Goal: Information Seeking & Learning: Understand process/instructions

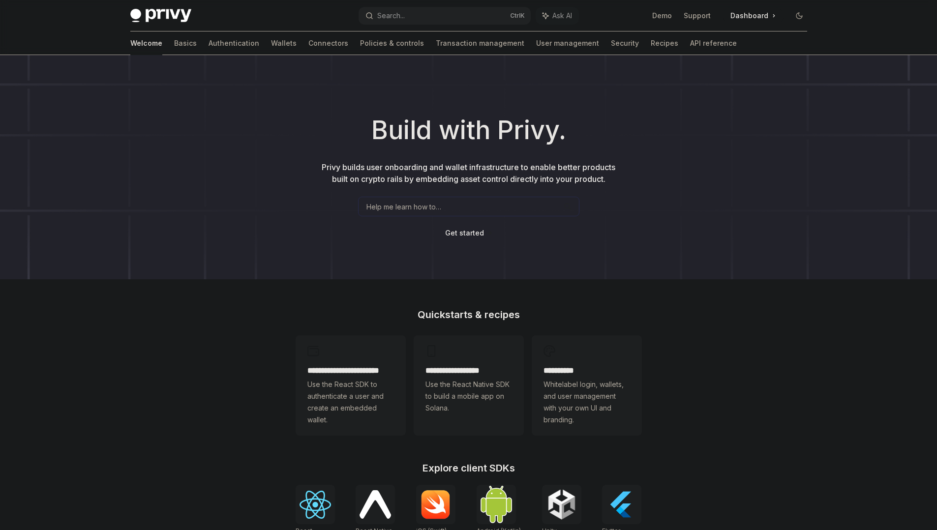
click at [349, 370] on h2 "**********" at bounding box center [351, 371] width 87 height 12
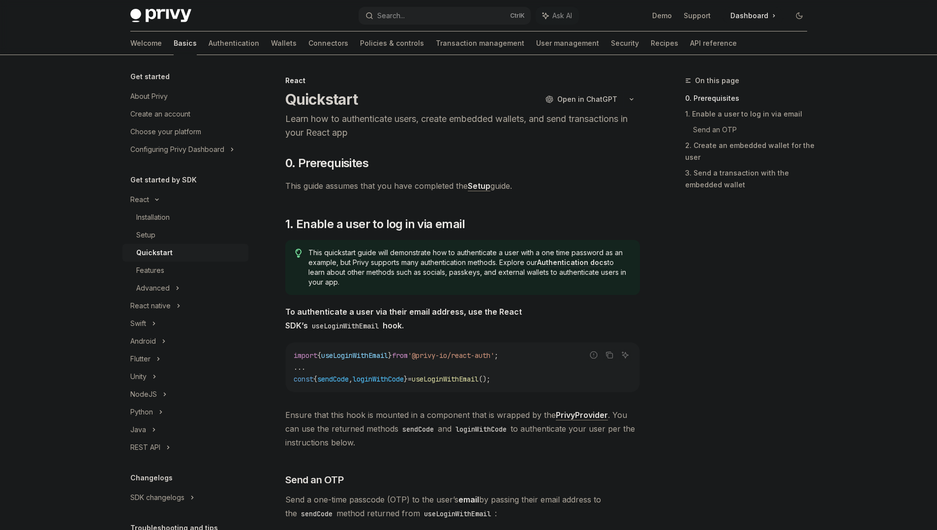
drag, startPoint x: 324, startPoint y: 292, endPoint x: 390, endPoint y: 366, distance: 98.6
click at [390, 366] on code "import { useLoginWithEmail } from '@privy-io/react-auth' ; ... const { sendCode…" at bounding box center [463, 367] width 338 height 35
drag, startPoint x: 390, startPoint y: 366, endPoint x: 412, endPoint y: 383, distance: 28.0
click at [412, 383] on code "import { useLoginWithEmail } from '@privy-io/react-auth' ; ... const { sendCode…" at bounding box center [463, 367] width 338 height 35
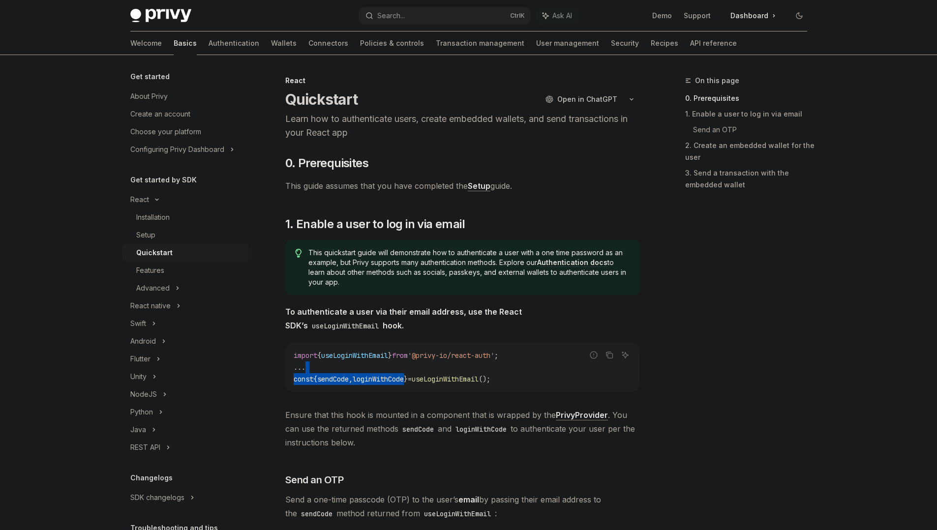
click at [404, 383] on span "loginWithCode" at bounding box center [378, 379] width 51 height 9
drag, startPoint x: 357, startPoint y: 220, endPoint x: 403, endPoint y: 225, distance: 47.0
click at [403, 225] on span "1. Enable a user to log in via email" at bounding box center [375, 225] width 180 height 16
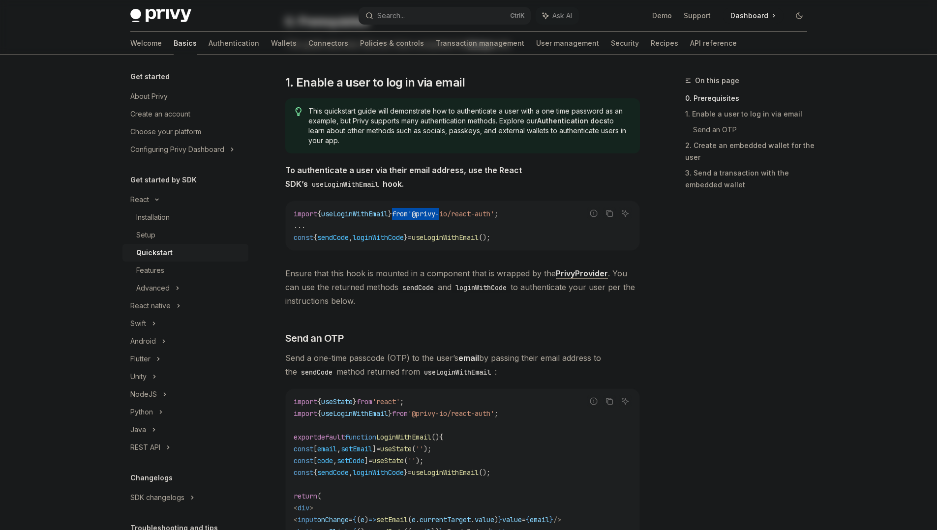
drag, startPoint x: 403, startPoint y: 225, endPoint x: 442, endPoint y: 209, distance: 41.9
click at [442, 209] on code "import { useLoginWithEmail } from '@privy-io/react-auth' ; ... const { sendCode…" at bounding box center [463, 225] width 338 height 35
click at [463, 242] on code "import { useLoginWithEmail } from '@privy-io/react-auth' ; ... const { sendCode…" at bounding box center [463, 225] width 338 height 35
drag, startPoint x: 379, startPoint y: 337, endPoint x: 415, endPoint y: 367, distance: 46.8
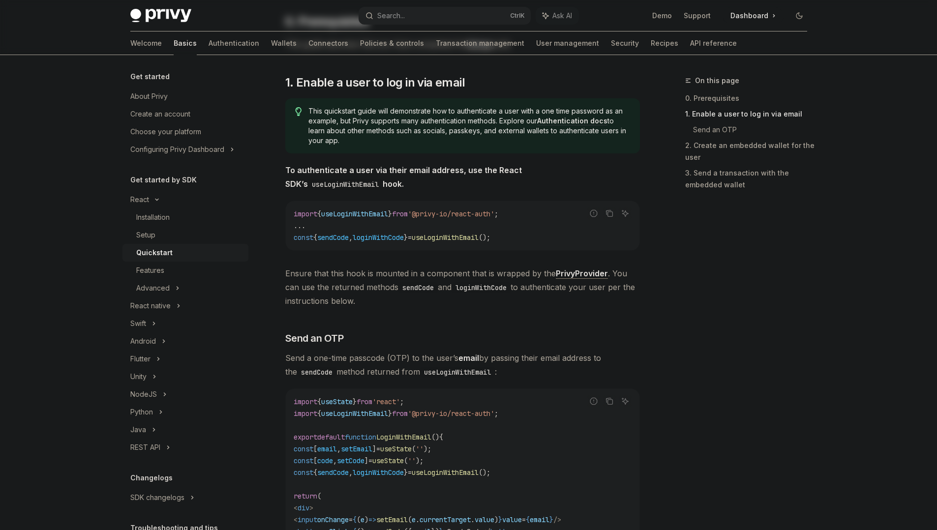
click at [415, 367] on span "Send a one-time passcode (OTP) to the user’s email by passing their email addre…" at bounding box center [462, 365] width 355 height 28
drag, startPoint x: 415, startPoint y: 367, endPoint x: 426, endPoint y: 394, distance: 29.1
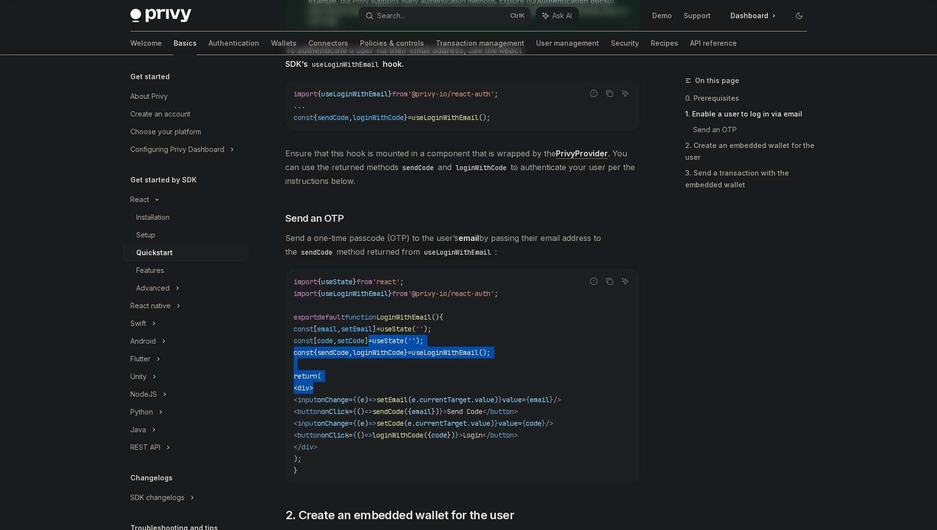
drag, startPoint x: 392, startPoint y: 343, endPoint x: 418, endPoint y: 403, distance: 65.7
click at [418, 403] on code "import { useState } from 'react' ; import { useLoginWithEmail } from '@privy-io…" at bounding box center [463, 376] width 338 height 201
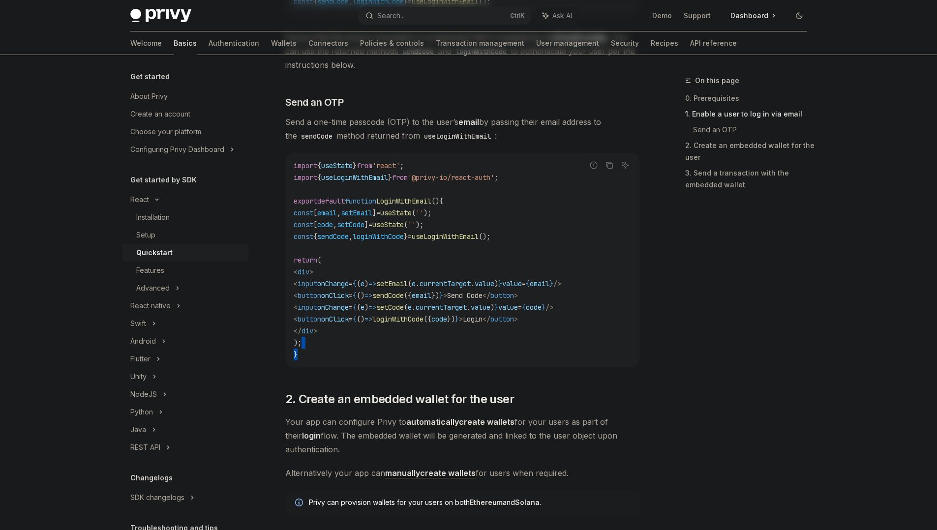
drag, startPoint x: 408, startPoint y: 337, endPoint x: 417, endPoint y: 366, distance: 29.7
click at [417, 366] on div "import { useState } from 'react' ; import { useLoginWithEmail } from '@privy-io…" at bounding box center [463, 260] width 354 height 215
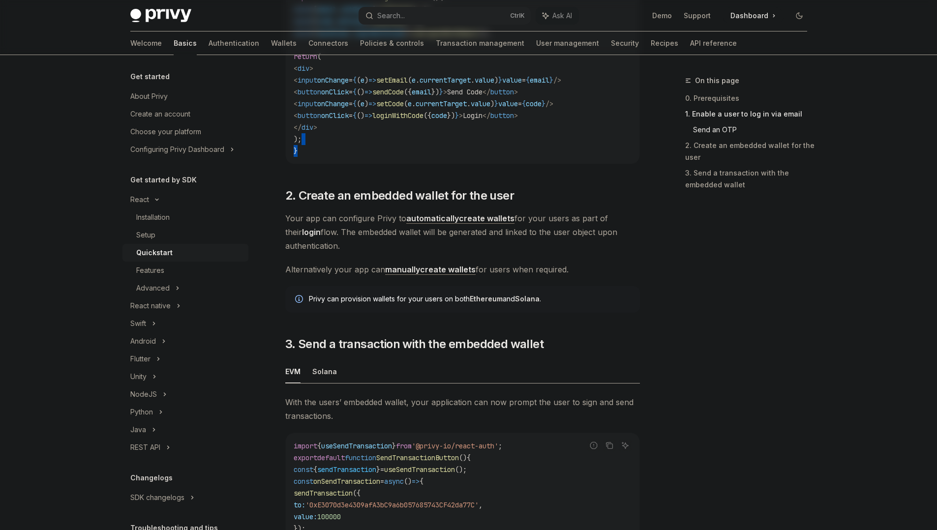
scroll to position [601, 0]
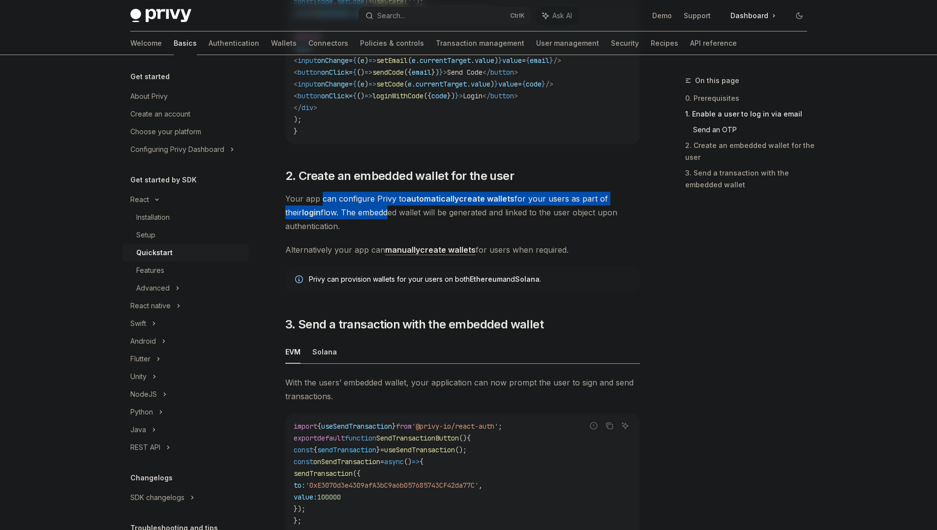
drag, startPoint x: 322, startPoint y: 202, endPoint x: 369, endPoint y: 218, distance: 49.3
click at [369, 218] on span "Your app can configure Privy to automatically create wallets for your users as …" at bounding box center [462, 212] width 355 height 41
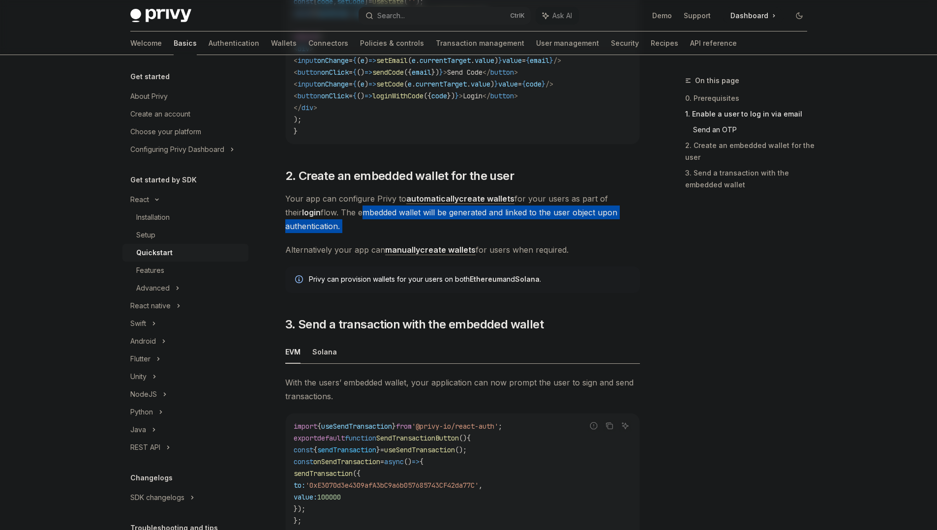
drag, startPoint x: 369, startPoint y: 218, endPoint x: 409, endPoint y: 232, distance: 42.6
click at [409, 232] on span "Your app can configure Privy to automatically create wallets for your users as …" at bounding box center [462, 212] width 355 height 41
drag, startPoint x: 409, startPoint y: 232, endPoint x: 425, endPoint y: 229, distance: 16.4
click at [425, 229] on span "Your app can configure Privy to automatically create wallets for your users as …" at bounding box center [462, 212] width 355 height 41
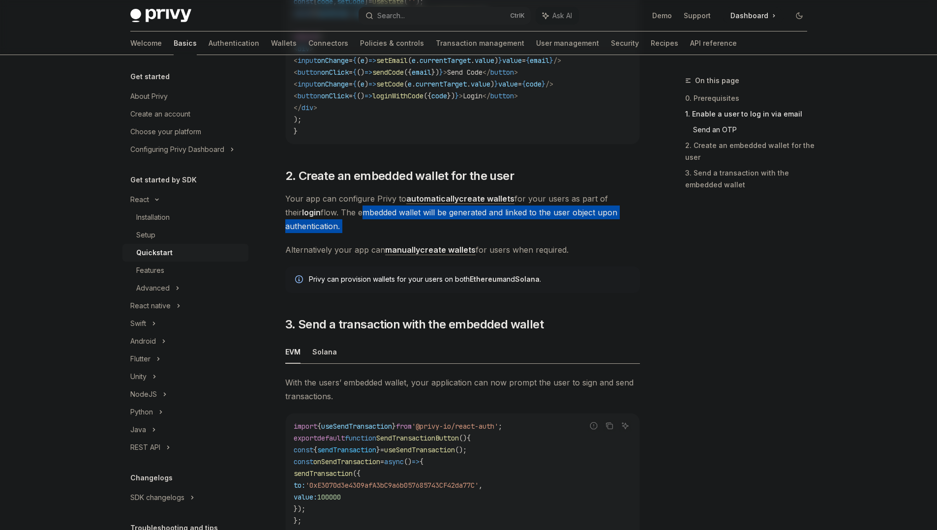
click at [425, 229] on span "Your app can configure Privy to automatically create wallets for your users as …" at bounding box center [462, 212] width 355 height 41
drag, startPoint x: 425, startPoint y: 229, endPoint x: 441, endPoint y: 229, distance: 16.2
click at [441, 229] on span "Your app can configure Privy to automatically create wallets for your users as …" at bounding box center [462, 212] width 355 height 41
drag, startPoint x: 441, startPoint y: 229, endPoint x: 472, endPoint y: 218, distance: 32.8
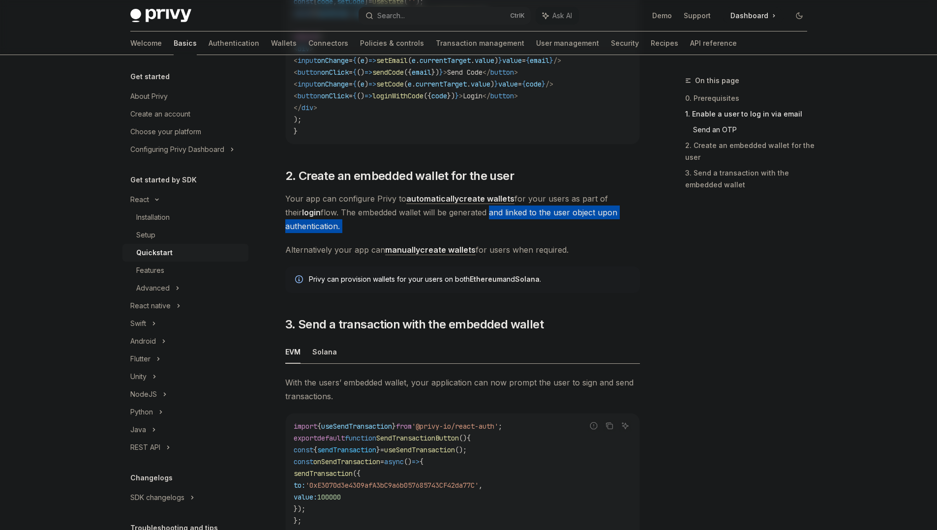
click at [472, 218] on span "Your app can configure Privy to automatically create wallets for your users as …" at bounding box center [462, 212] width 355 height 41
drag, startPoint x: 472, startPoint y: 218, endPoint x: 496, endPoint y: 220, distance: 23.7
click at [496, 220] on span "Your app can configure Privy to automatically create wallets for your users as …" at bounding box center [462, 212] width 355 height 41
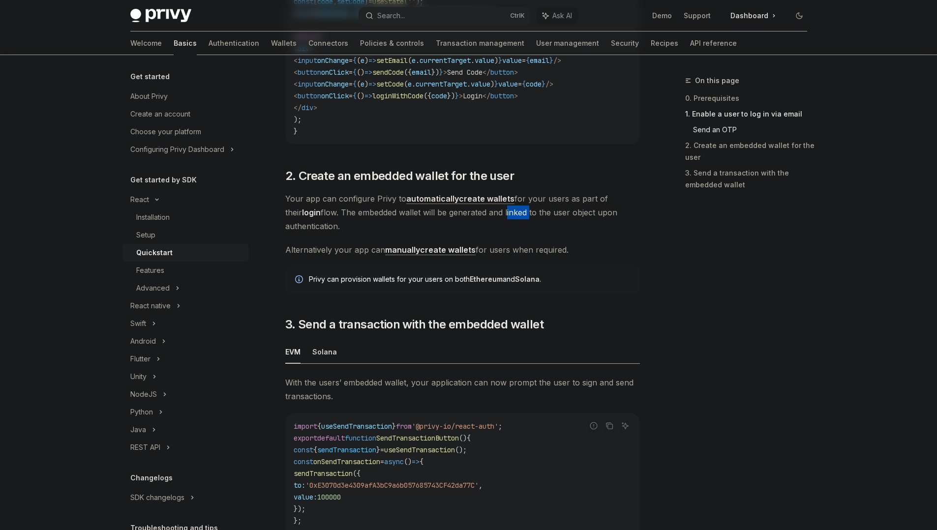
drag, startPoint x: 496, startPoint y: 220, endPoint x: 528, endPoint y: 221, distance: 32.5
click at [528, 221] on span "Your app can configure Privy to automatically create wallets for your users as …" at bounding box center [462, 212] width 355 height 41
drag, startPoint x: 528, startPoint y: 221, endPoint x: 540, endPoint y: 242, distance: 23.1
click at [540, 242] on div "​ 0. Prerequisites This guide assumes that you have completed the Setup guide. …" at bounding box center [462, 115] width 355 height 1122
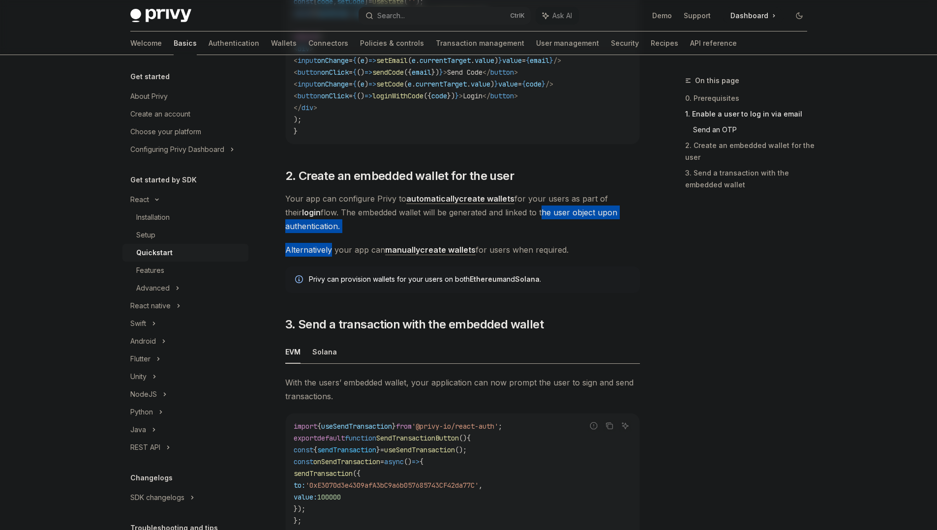
click at [540, 242] on div "​ 0. Prerequisites This guide assumes that you have completed the Setup guide. …" at bounding box center [462, 115] width 355 height 1122
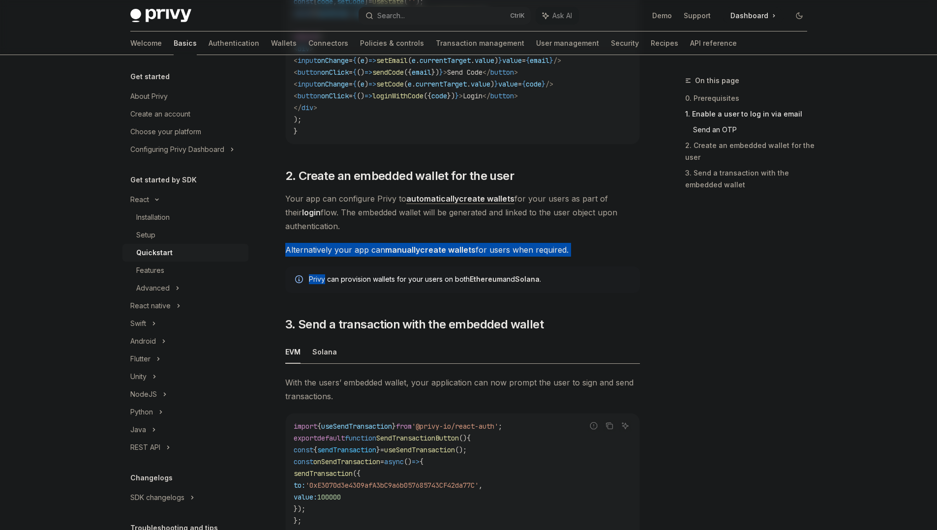
drag, startPoint x: 540, startPoint y: 242, endPoint x: 547, endPoint y: 269, distance: 28.4
click at [547, 269] on div "​ 0. Prerequisites This guide assumes that you have completed the Setup guide. …" at bounding box center [462, 115] width 355 height 1122
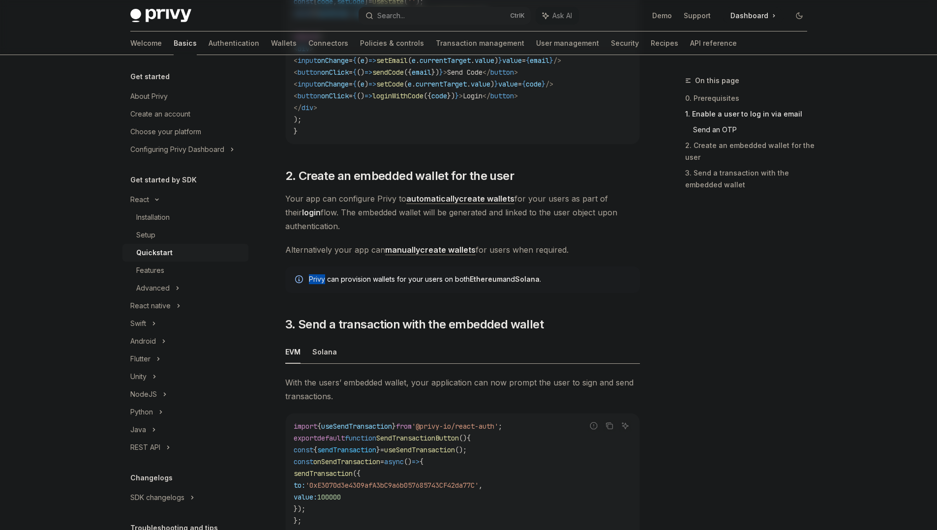
click at [547, 269] on div "​ 0. Prerequisites This guide assumes that you have completed the Setup guide. …" at bounding box center [462, 115] width 355 height 1122
drag, startPoint x: 547, startPoint y: 269, endPoint x: 555, endPoint y: 295, distance: 26.9
click at [555, 295] on div "​ 0. Prerequisites This guide assumes that you have completed the Setup guide. …" at bounding box center [462, 115] width 355 height 1122
click at [586, 305] on div "​ 0. Prerequisites This guide assumes that you have completed the Setup guide. …" at bounding box center [462, 115] width 355 height 1122
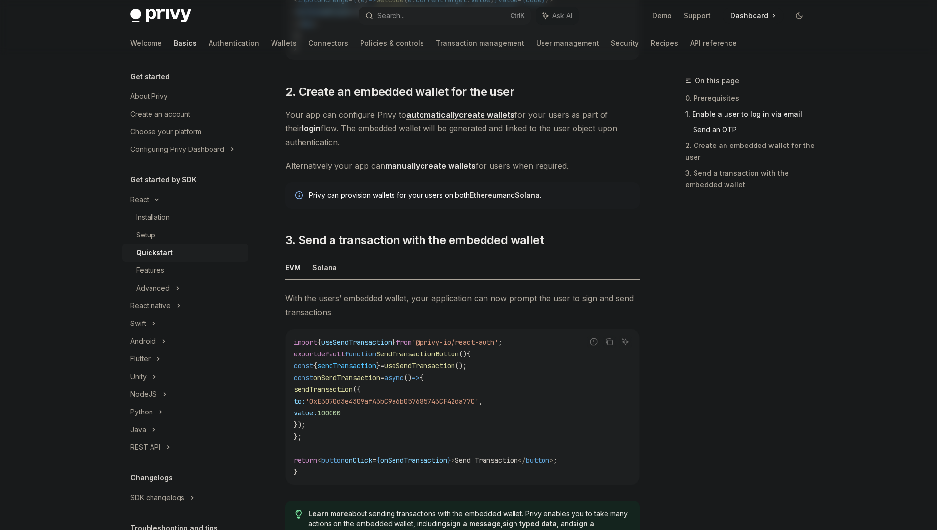
scroll to position [707, 0]
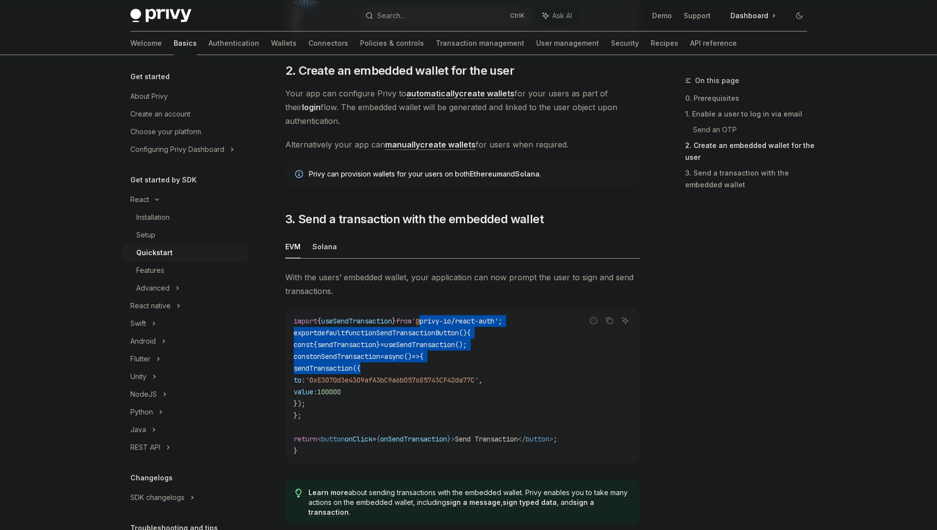
drag, startPoint x: 433, startPoint y: 324, endPoint x: 484, endPoint y: 381, distance: 76.3
click at [484, 381] on code "import { useSendTransaction } from '@privy-io/react-auth' ; export default func…" at bounding box center [463, 386] width 338 height 142
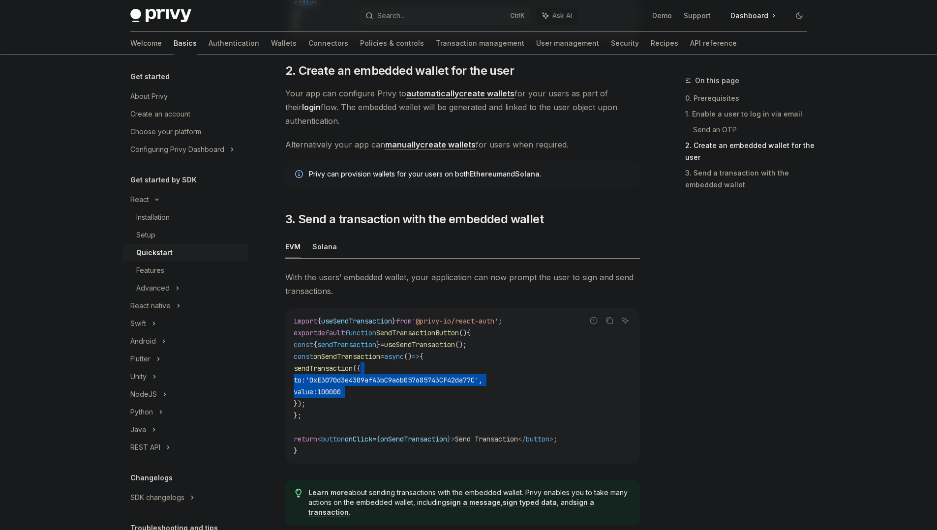
drag, startPoint x: 484, startPoint y: 381, endPoint x: 494, endPoint y: 410, distance: 31.0
click at [494, 410] on code "import { useSendTransaction } from '@privy-io/react-auth' ; export default func…" at bounding box center [463, 386] width 338 height 142
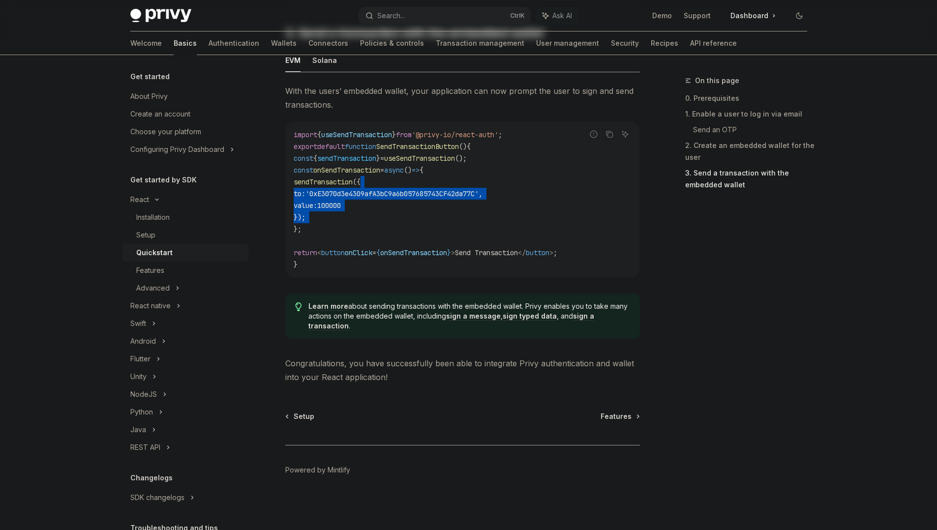
scroll to position [0, 0]
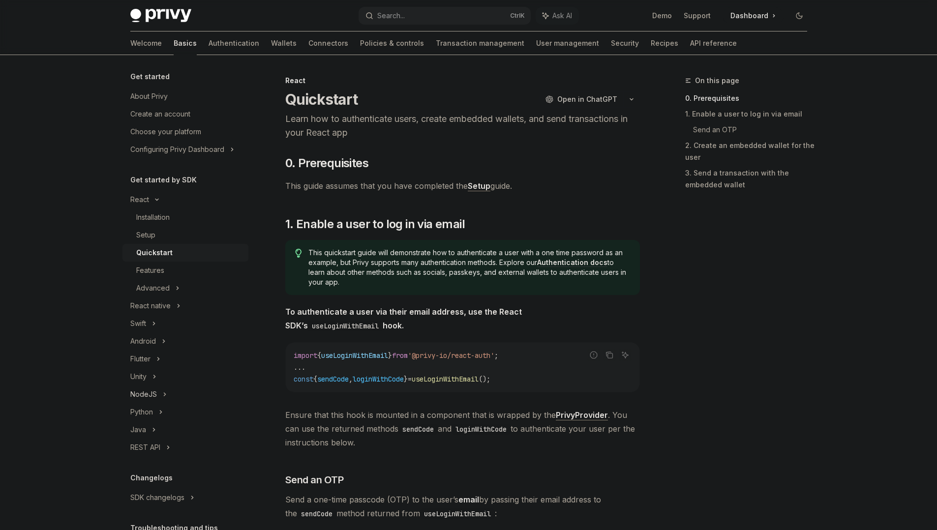
click at [169, 394] on div "NodeJS" at bounding box center [186, 395] width 126 height 18
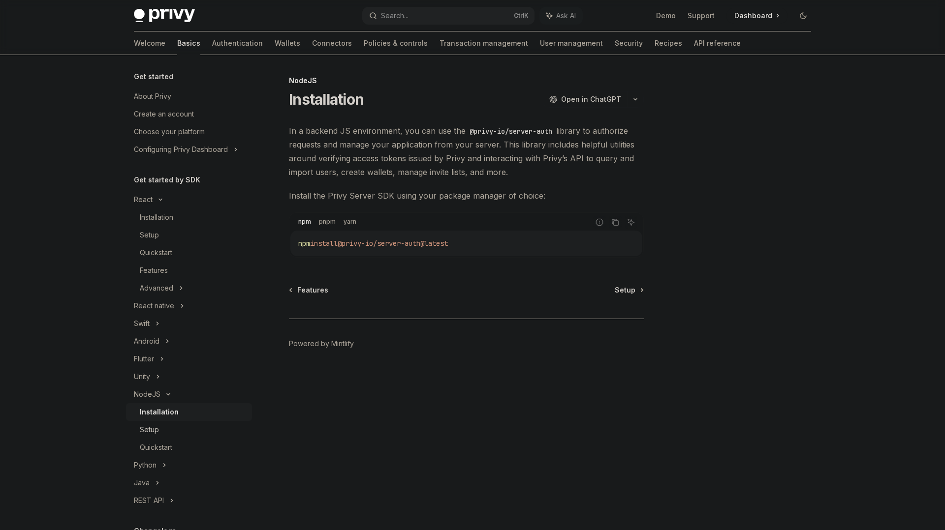
click at [156, 431] on div "Setup" at bounding box center [149, 430] width 19 height 12
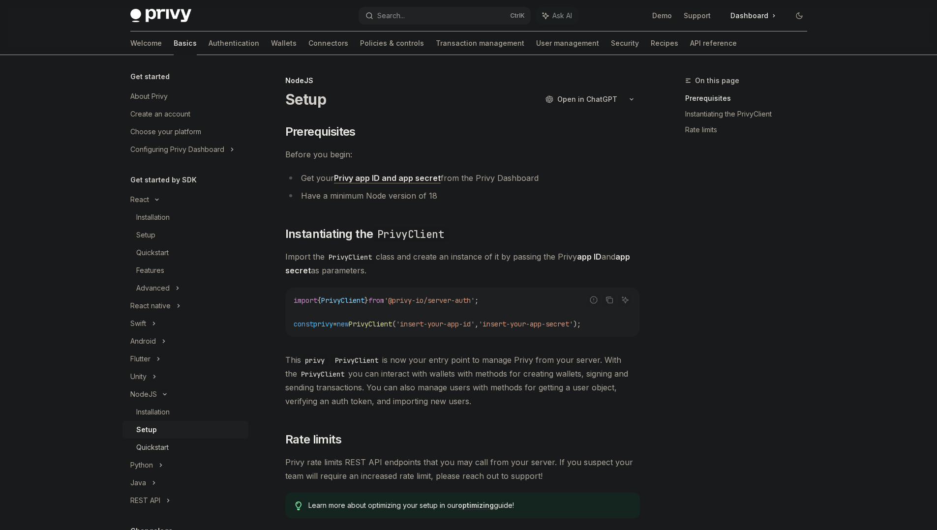
click at [163, 443] on div "Quickstart" at bounding box center [152, 448] width 32 height 12
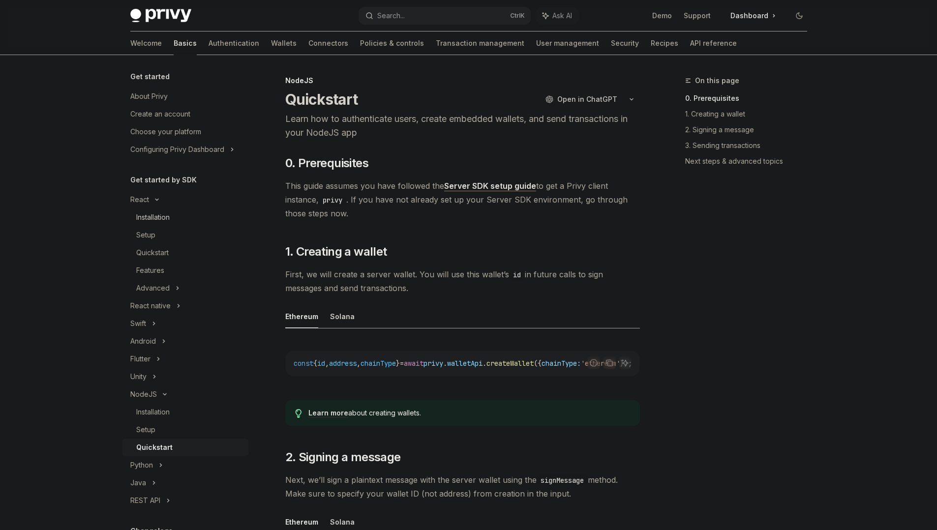
click at [159, 216] on div "Installation" at bounding box center [152, 218] width 33 height 12
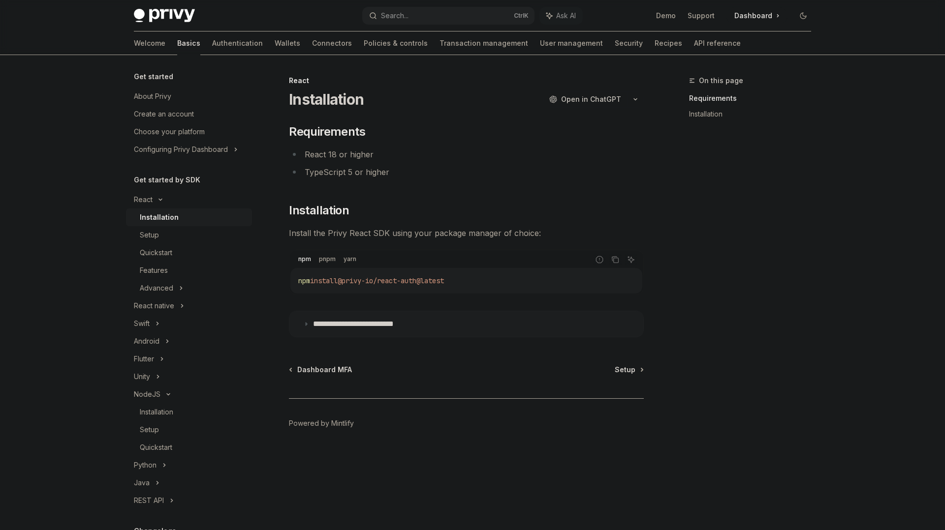
click at [307, 324] on icon at bounding box center [306, 324] width 6 height 6
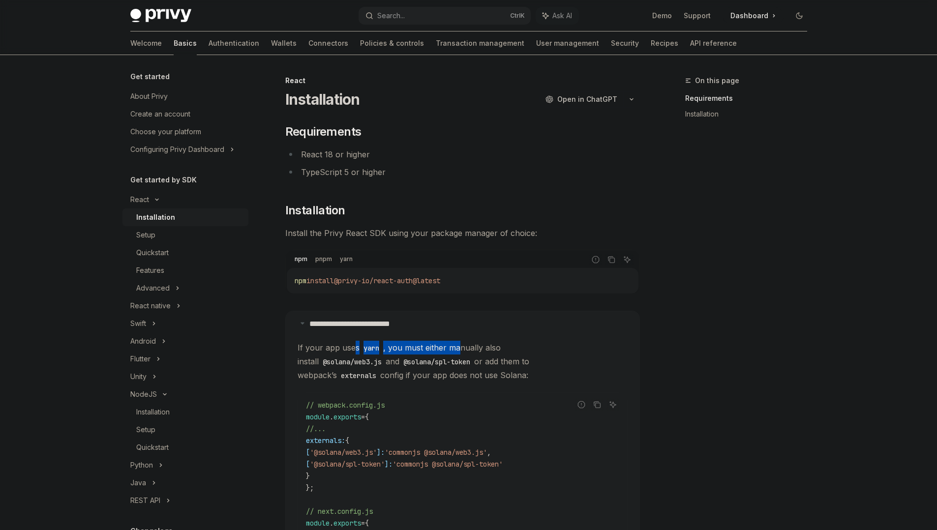
drag, startPoint x: 351, startPoint y: 346, endPoint x: 464, endPoint y: 343, distance: 112.2
click at [464, 343] on span "If your app uses yarn , you must either manually also install @solana/web3.js a…" at bounding box center [463, 361] width 330 height 41
drag, startPoint x: 464, startPoint y: 343, endPoint x: 498, endPoint y: 345, distance: 34.5
click at [498, 345] on span "If your app uses yarn , you must either manually also install @solana/web3.js a…" at bounding box center [463, 361] width 330 height 41
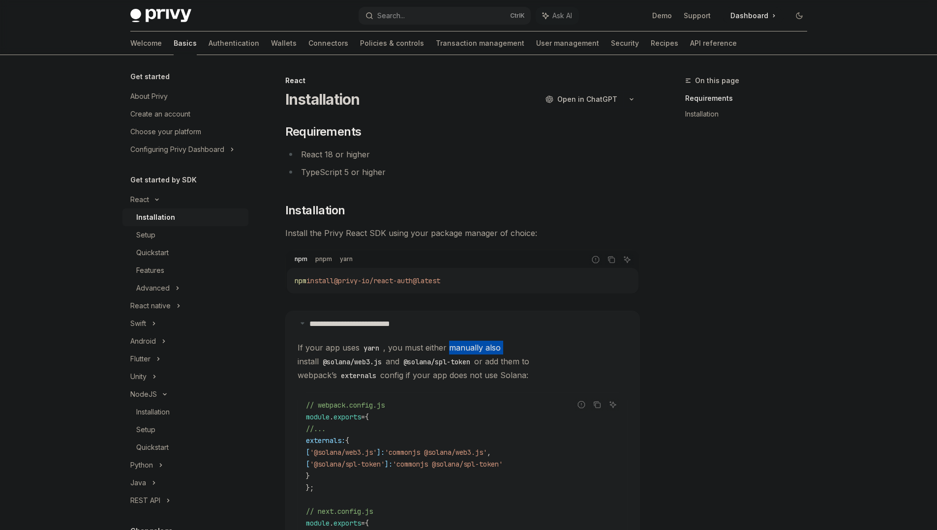
click at [498, 345] on span "If your app uses yarn , you must either manually also install @solana/web3.js a…" at bounding box center [463, 361] width 330 height 41
drag, startPoint x: 395, startPoint y: 357, endPoint x: 456, endPoint y: 361, distance: 61.1
click at [456, 361] on span "If your app uses yarn , you must either manually also install @solana/web3.js a…" at bounding box center [463, 361] width 330 height 41
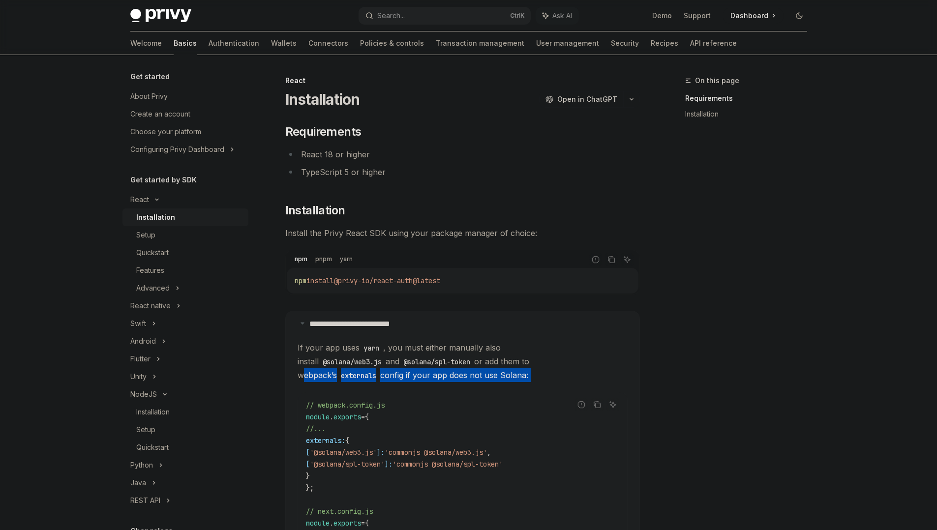
drag, startPoint x: 456, startPoint y: 361, endPoint x: 559, endPoint y: 370, distance: 103.3
click at [559, 370] on span "If your app uses yarn , you must either manually also install @solana/web3.js a…" at bounding box center [463, 361] width 330 height 41
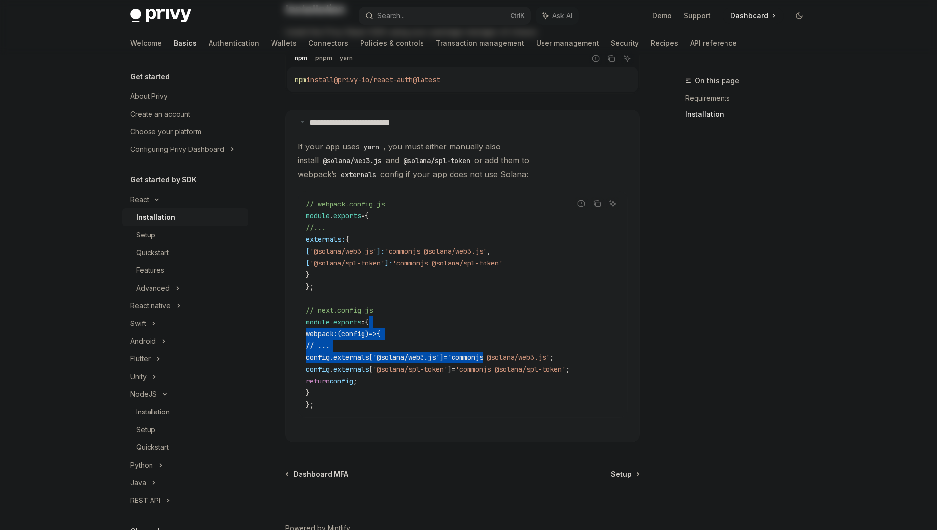
drag, startPoint x: 491, startPoint y: 324, endPoint x: 516, endPoint y: 366, distance: 48.1
click at [516, 366] on code "// webpack.config.js module . exports = { //... externals: { [ '@solana/web3.js…" at bounding box center [462, 304] width 313 height 213
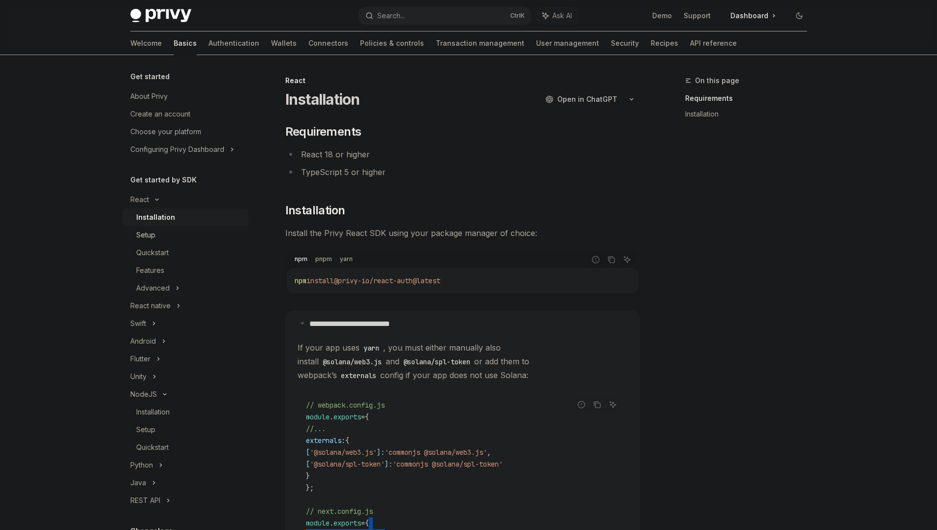
click at [162, 241] on div "Setup" at bounding box center [189, 235] width 106 height 12
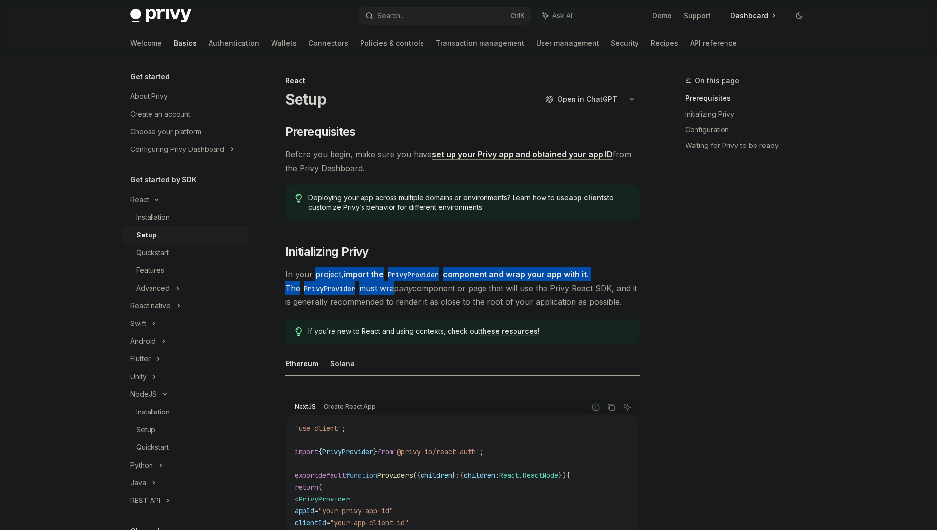
drag, startPoint x: 313, startPoint y: 278, endPoint x: 382, endPoint y: 283, distance: 69.1
click at [382, 283] on span "In your project, import the PrivyProvider component and wrap your app with it .…" at bounding box center [462, 288] width 355 height 41
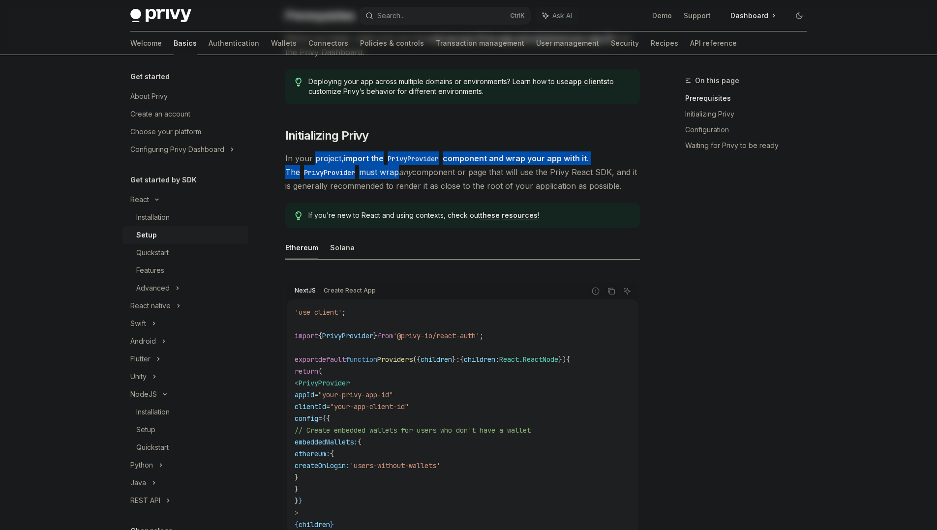
scroll to position [117, 0]
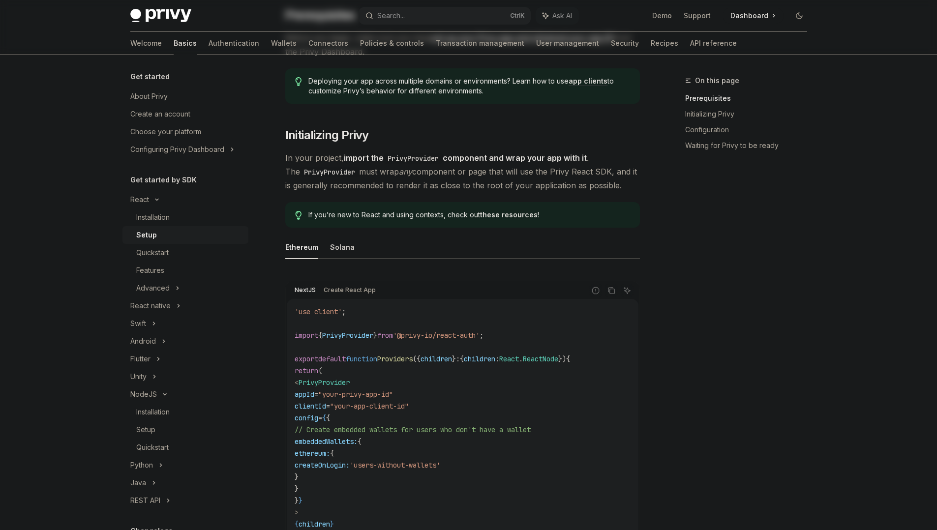
drag, startPoint x: 382, startPoint y: 196, endPoint x: 417, endPoint y: 193, distance: 35.0
drag, startPoint x: 417, startPoint y: 193, endPoint x: 433, endPoint y: 188, distance: 16.7
click at [433, 188] on span "In your project, import the PrivyProvider component and wrap your app with it .…" at bounding box center [462, 171] width 355 height 41
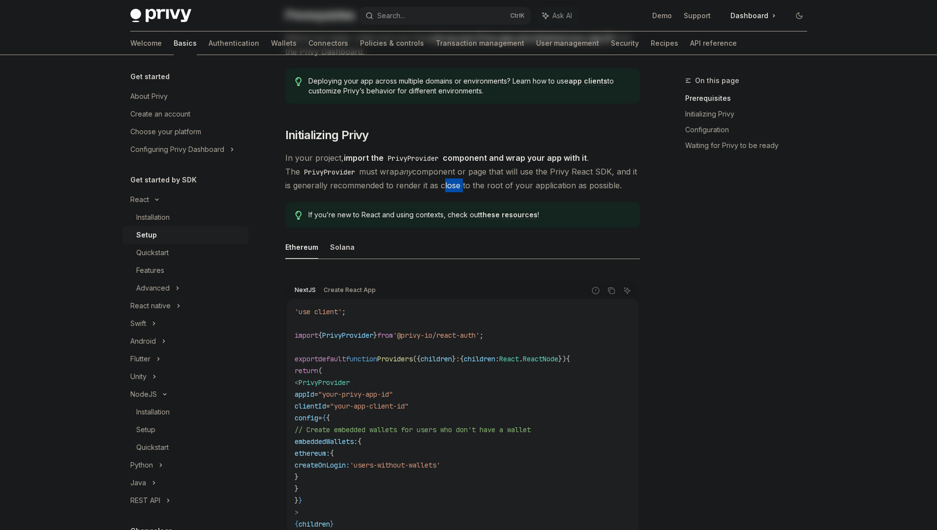
click at [433, 188] on span "In your project, import the PrivyProvider component and wrap your app with it .…" at bounding box center [462, 171] width 355 height 41
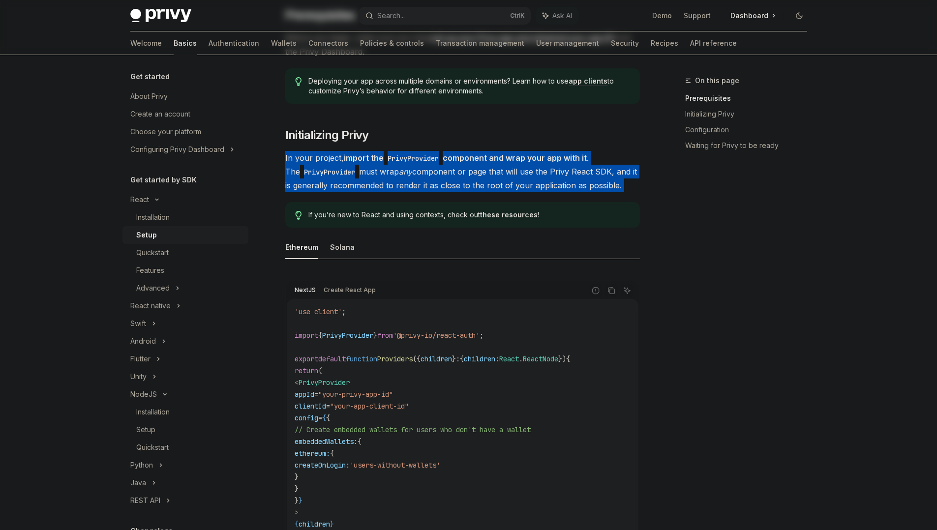
drag, startPoint x: 433, startPoint y: 188, endPoint x: 453, endPoint y: 185, distance: 21.0
click at [453, 185] on span "In your project, import the PrivyProvider component and wrap your app with it .…" at bounding box center [462, 171] width 355 height 41
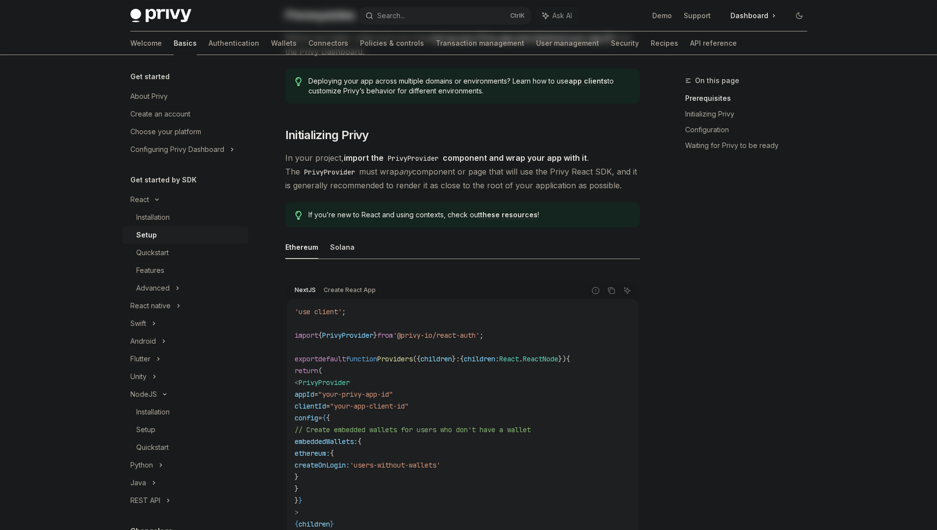
drag, startPoint x: 418, startPoint y: 180, endPoint x: 446, endPoint y: 177, distance: 28.2
click at [446, 177] on span "In your project, import the PrivyProvider component and wrap your app with it .…" at bounding box center [462, 171] width 355 height 41
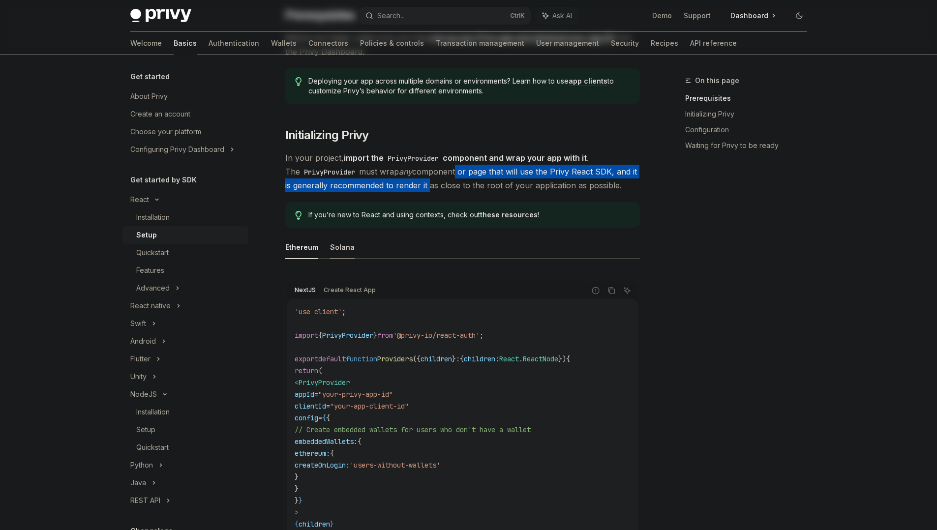
click at [340, 244] on button "Solana" at bounding box center [342, 247] width 25 height 23
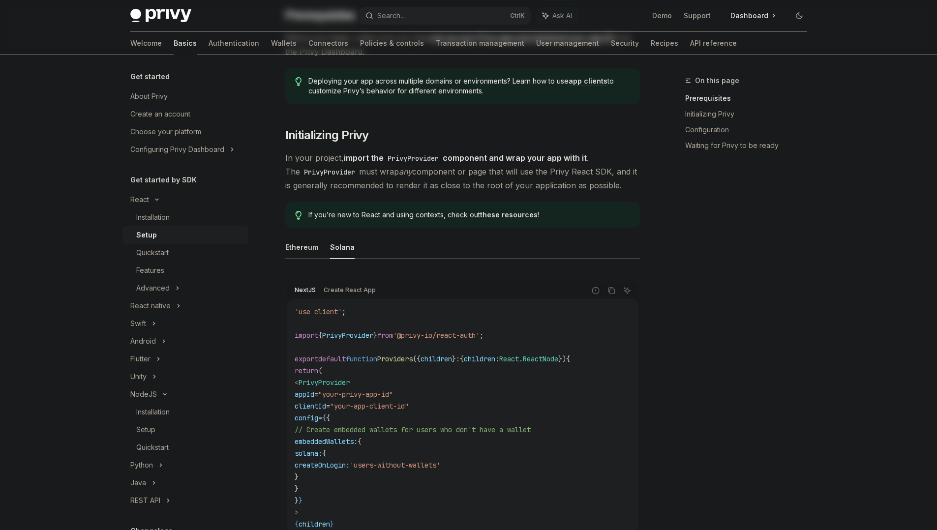
drag, startPoint x: 325, startPoint y: 328, endPoint x: 364, endPoint y: 329, distance: 38.9
click at [364, 329] on code "'use client' ; import { PrivyProvider } from '@privy-io/react-auth' ; export de…" at bounding box center [463, 436] width 336 height 260
drag, startPoint x: 364, startPoint y: 329, endPoint x: 395, endPoint y: 339, distance: 33.0
click at [395, 339] on code "'use client' ; import { PrivyProvider } from '@privy-io/react-auth' ; export de…" at bounding box center [463, 436] width 336 height 260
click at [393, 339] on span "from" at bounding box center [385, 335] width 16 height 9
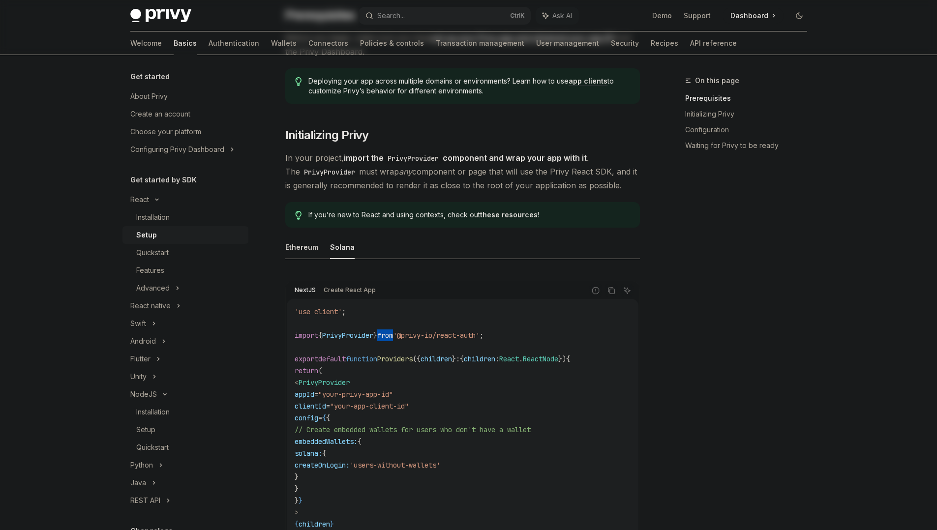
drag, startPoint x: 395, startPoint y: 339, endPoint x: 422, endPoint y: 341, distance: 26.6
click at [422, 341] on code "'use client' ; import { PrivyProvider } from '@privy-io/react-auth' ; export de…" at bounding box center [463, 436] width 336 height 260
click at [439, 351] on code "'use client' ; import { PrivyProvider } from '@privy-io/react-auth' ; export de…" at bounding box center [463, 436] width 336 height 260
drag, startPoint x: 321, startPoint y: 406, endPoint x: 378, endPoint y: 441, distance: 67.2
click at [378, 441] on code "'use client' ; import { PrivyProvider } from '@privy-io/react-auth' ; export de…" at bounding box center [463, 436] width 336 height 260
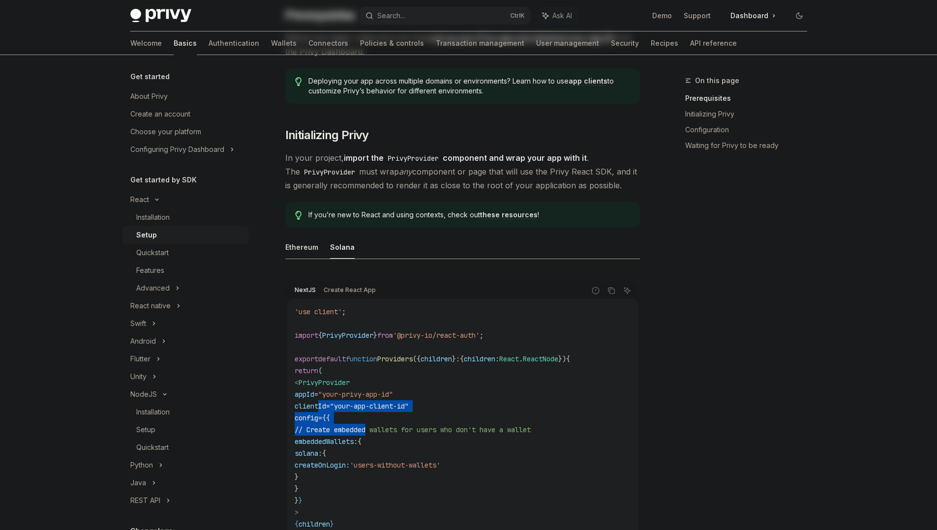
click at [358, 441] on span "embeddedWallets:" at bounding box center [326, 441] width 63 height 9
drag, startPoint x: 378, startPoint y: 441, endPoint x: 408, endPoint y: 437, distance: 30.3
click at [408, 437] on code "'use client' ; import { PrivyProvider } from '@privy-io/react-auth' ; export de…" at bounding box center [463, 436] width 336 height 260
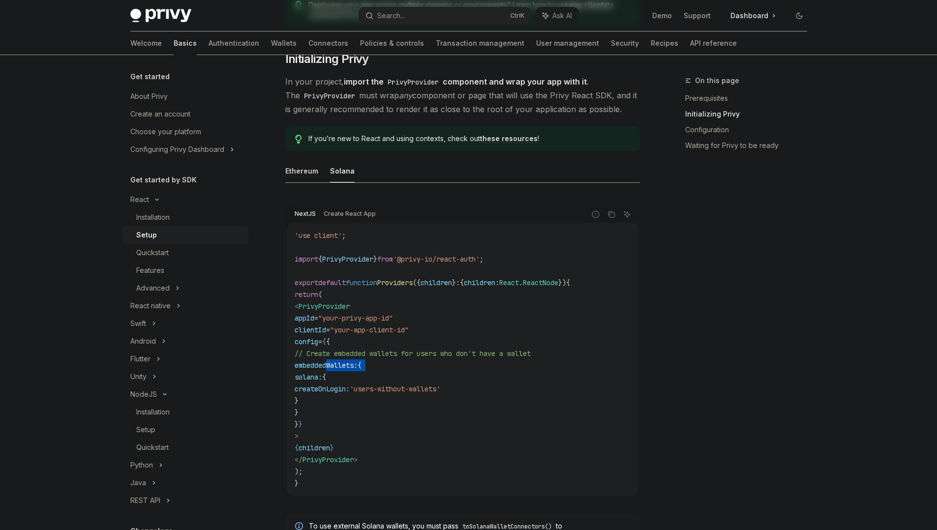
scroll to position [231, 0]
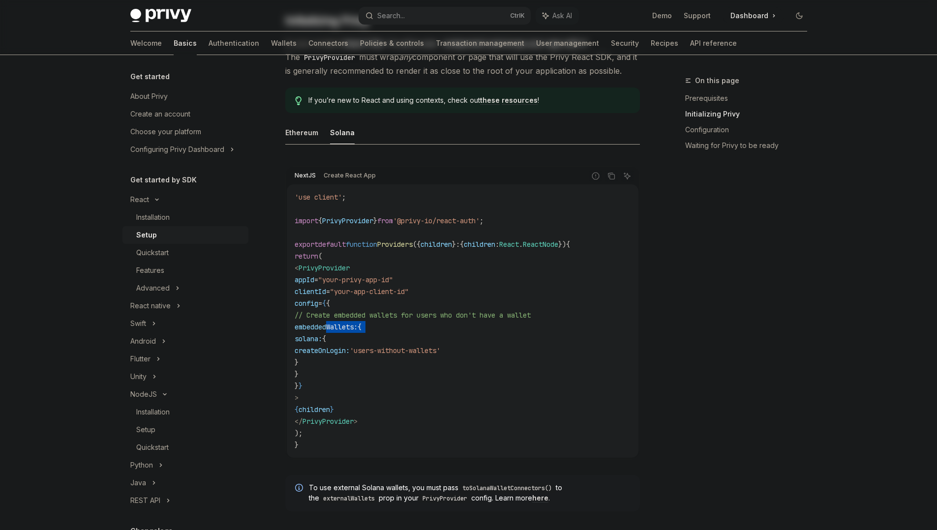
drag, startPoint x: 367, startPoint y: 368, endPoint x: 392, endPoint y: 396, distance: 37.6
click at [392, 396] on code "'use client' ; import { PrivyProvider } from '@privy-io/react-auth' ; export de…" at bounding box center [463, 321] width 336 height 260
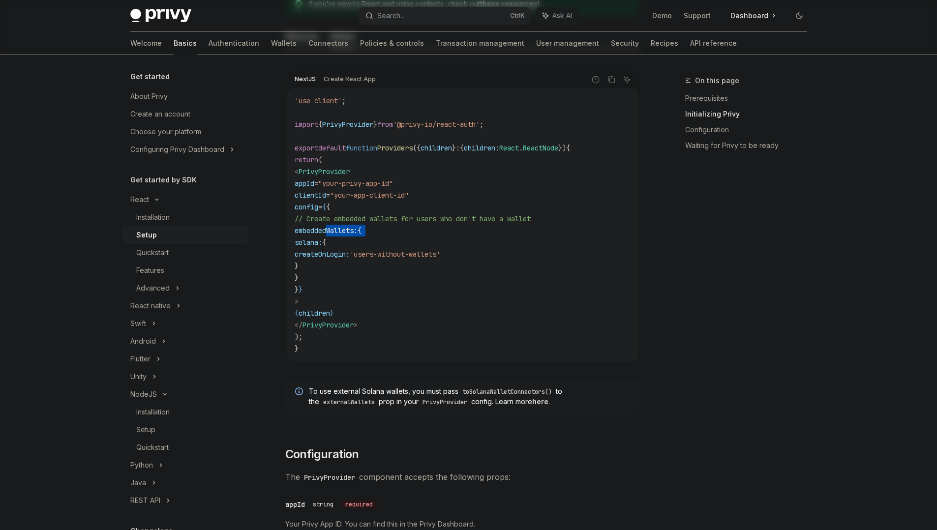
scroll to position [347, 0]
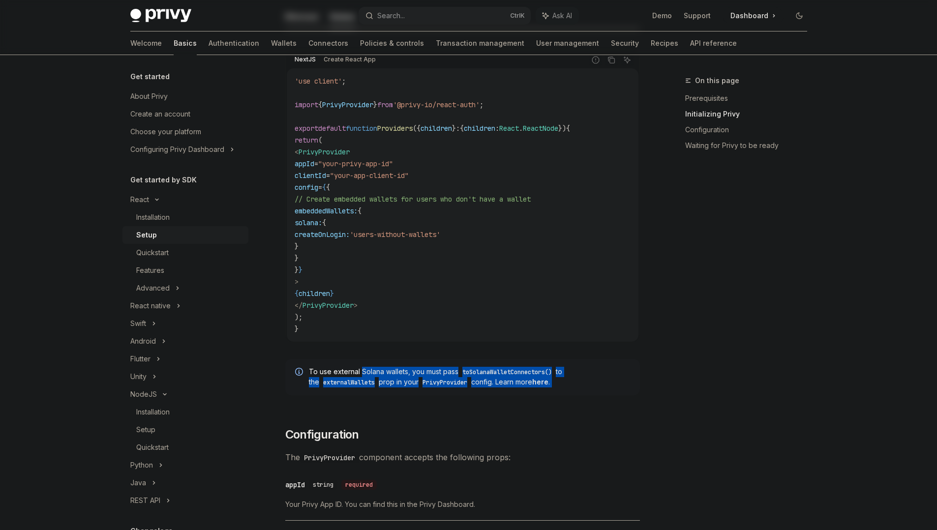
drag, startPoint x: 362, startPoint y: 373, endPoint x: 453, endPoint y: 425, distance: 104.4
click at [453, 425] on div "​ Prerequisites Before you begin, make sure you have set up your Privy app and …" at bounding box center [462, 509] width 355 height 1464
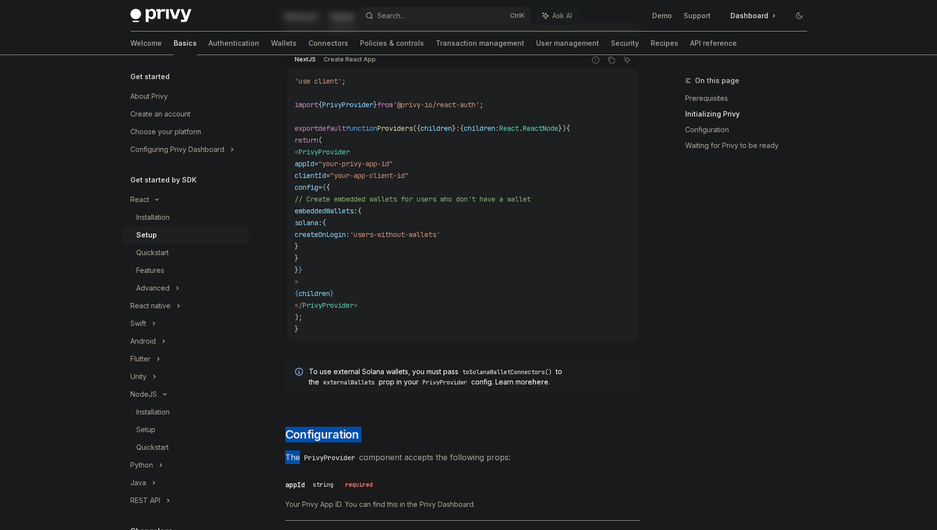
drag, startPoint x: 453, startPoint y: 425, endPoint x: 477, endPoint y: 463, distance: 45.1
click at [477, 463] on div "​ Prerequisites Before you begin, make sure you have set up your Privy app and …" at bounding box center [462, 509] width 355 height 1464
click at [477, 463] on span "The PrivyProvider component accepts the following props:" at bounding box center [462, 458] width 355 height 14
drag, startPoint x: 477, startPoint y: 463, endPoint x: 491, endPoint y: 471, distance: 16.5
click at [491, 471] on div "​ Prerequisites Before you begin, make sure you have set up your Privy app and …" at bounding box center [462, 509] width 355 height 1464
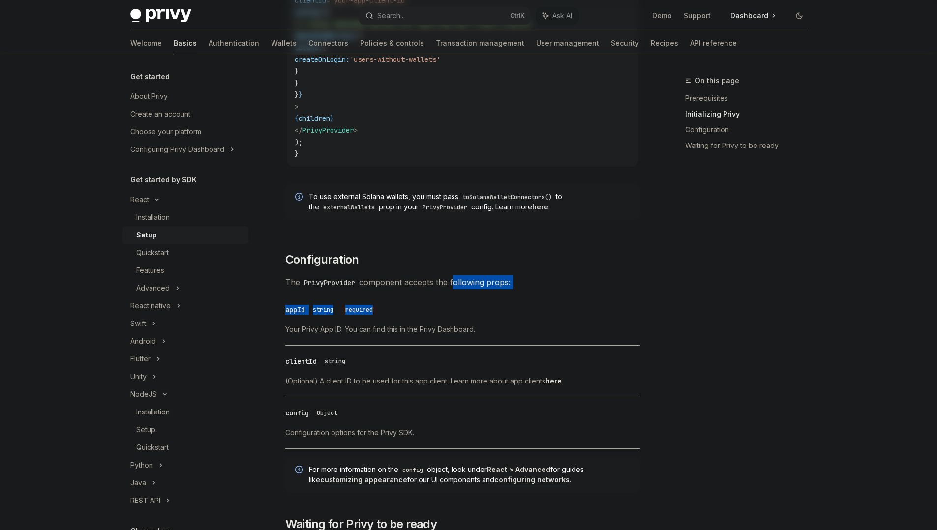
scroll to position [593, 0]
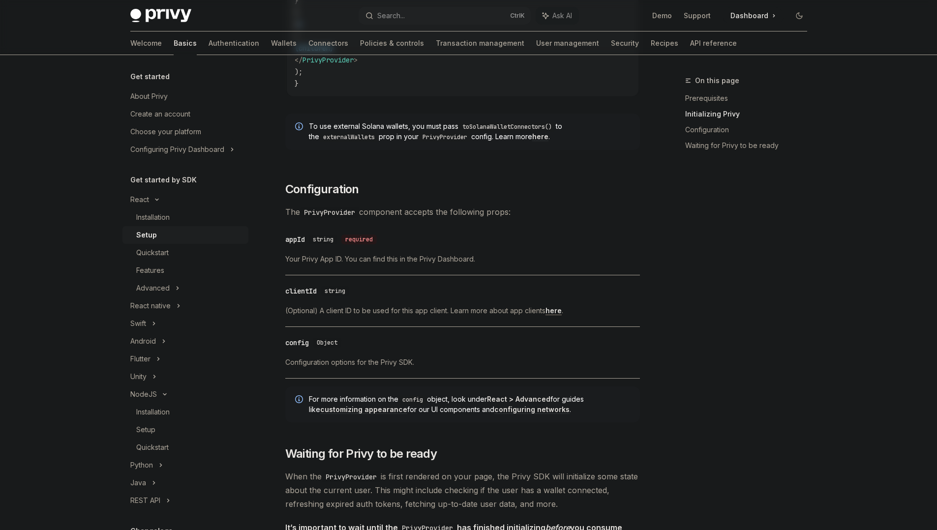
drag, startPoint x: 319, startPoint y: 273, endPoint x: 356, endPoint y: 262, distance: 38.5
click at [356, 262] on div "​ appId string required Your Privy App ID. You can find this in the Privy Dashb…" at bounding box center [462, 252] width 355 height 47
click at [356, 262] on span "Your Privy App ID. You can find this in the Privy Dashboard." at bounding box center [462, 259] width 355 height 12
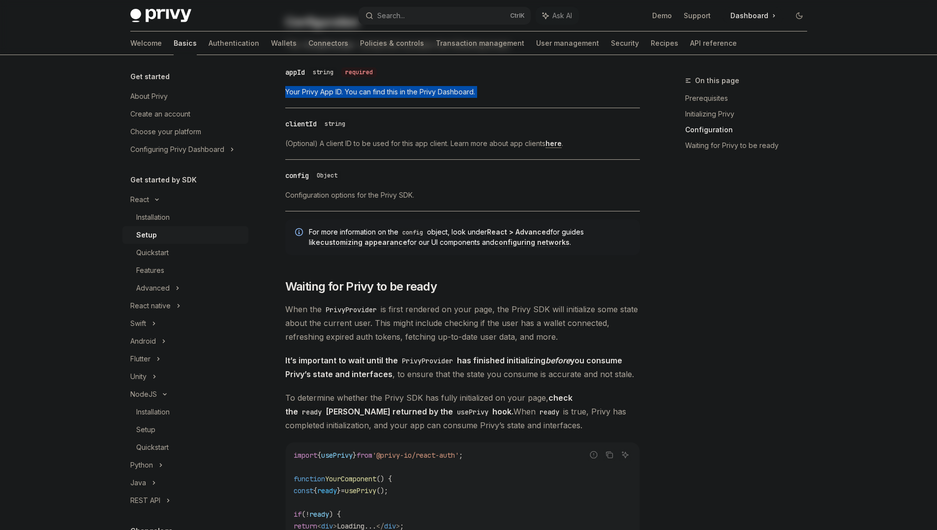
scroll to position [761, 0]
drag, startPoint x: 397, startPoint y: 305, endPoint x: 445, endPoint y: 306, distance: 48.2
click at [445, 306] on span "When the PrivyProvider is first rendered on your page, the Privy SDK will initi…" at bounding box center [462, 322] width 355 height 41
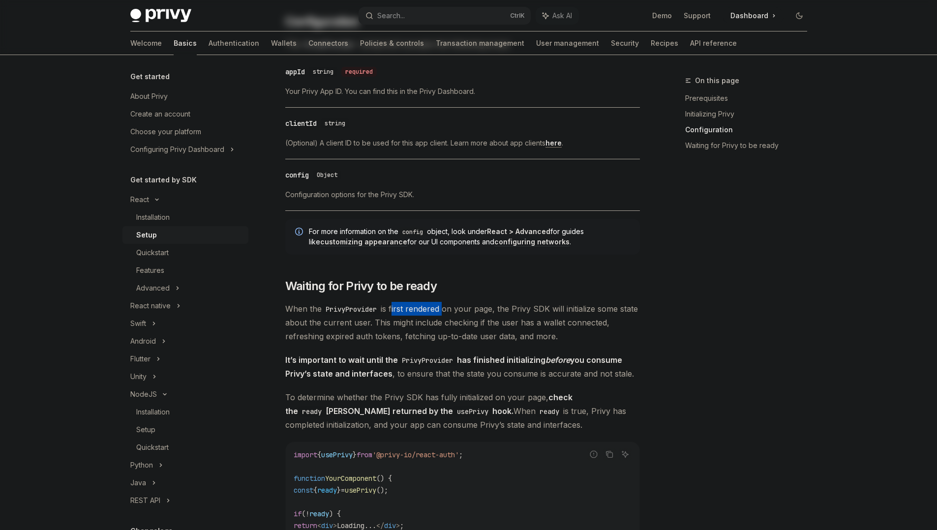
click at [445, 306] on span "When the PrivyProvider is first rendered on your page, the Privy SDK will initi…" at bounding box center [462, 322] width 355 height 41
drag, startPoint x: 445, startPoint y: 306, endPoint x: 478, endPoint y: 308, distance: 33.6
click at [478, 308] on span "When the PrivyProvider is first rendered on your page, the Privy SDK will initi…" at bounding box center [462, 322] width 355 height 41
drag, startPoint x: 478, startPoint y: 308, endPoint x: 503, endPoint y: 310, distance: 24.7
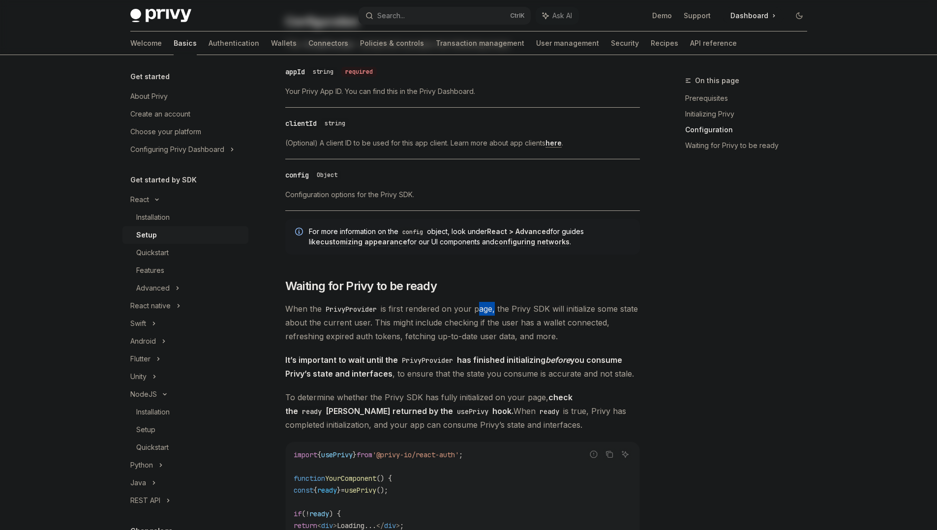
click at [503, 310] on span "When the PrivyProvider is first rendered on your page, the Privy SDK will initi…" at bounding box center [462, 322] width 355 height 41
drag, startPoint x: 377, startPoint y: 317, endPoint x: 437, endPoint y: 320, distance: 60.1
click at [437, 320] on span "When the PrivyProvider is first rendered on your page, the Privy SDK will initi…" at bounding box center [462, 322] width 355 height 41
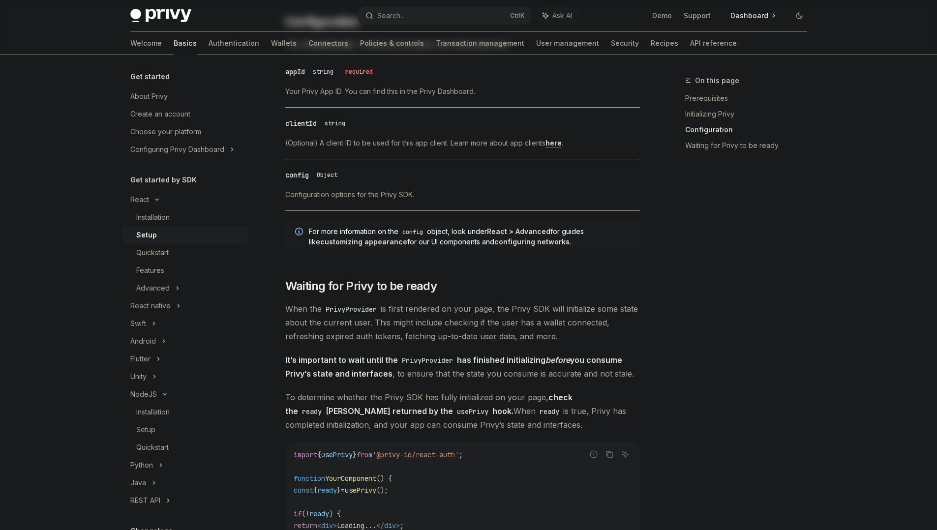
click at [465, 324] on span "When the PrivyProvider is first rendered on your page, the Privy SDK will initi…" at bounding box center [462, 322] width 355 height 41
drag, startPoint x: 465, startPoint y: 324, endPoint x: 484, endPoint y: 323, distance: 19.7
click at [484, 323] on span "When the PrivyProvider is first rendered on your page, the Privy SDK will initi…" at bounding box center [462, 322] width 355 height 41
click at [503, 325] on span "When the PrivyProvider is first rendered on your page, the Privy SDK will initi…" at bounding box center [462, 322] width 355 height 41
drag, startPoint x: 503, startPoint y: 325, endPoint x: 513, endPoint y: 331, distance: 11.5
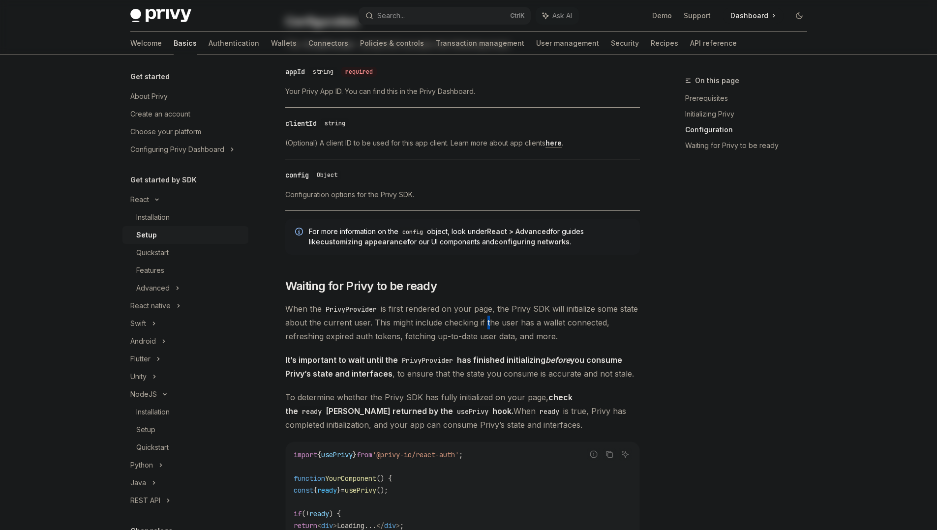
click at [513, 331] on span "When the PrivyProvider is first rendered on your page, the Privy SDK will initi…" at bounding box center [462, 322] width 355 height 41
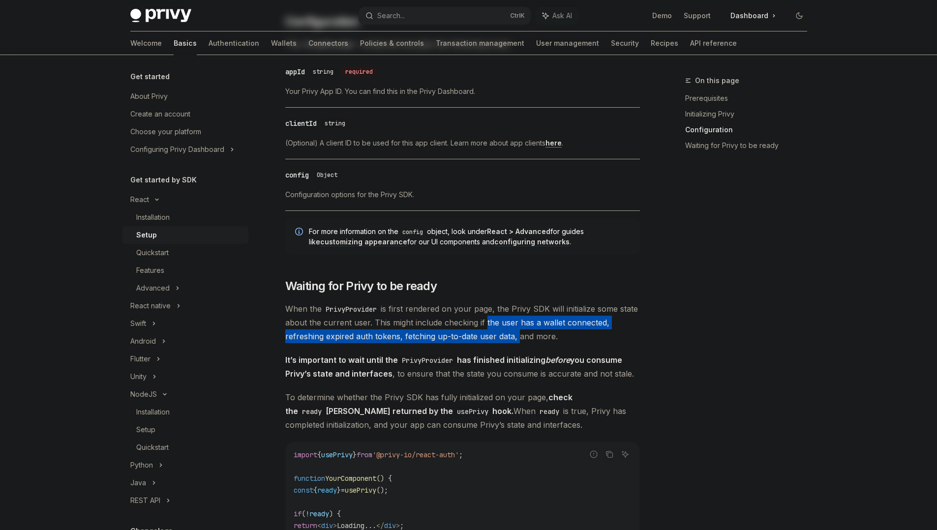
click at [513, 331] on span "When the PrivyProvider is first rendered on your page, the Privy SDK will initi…" at bounding box center [462, 322] width 355 height 41
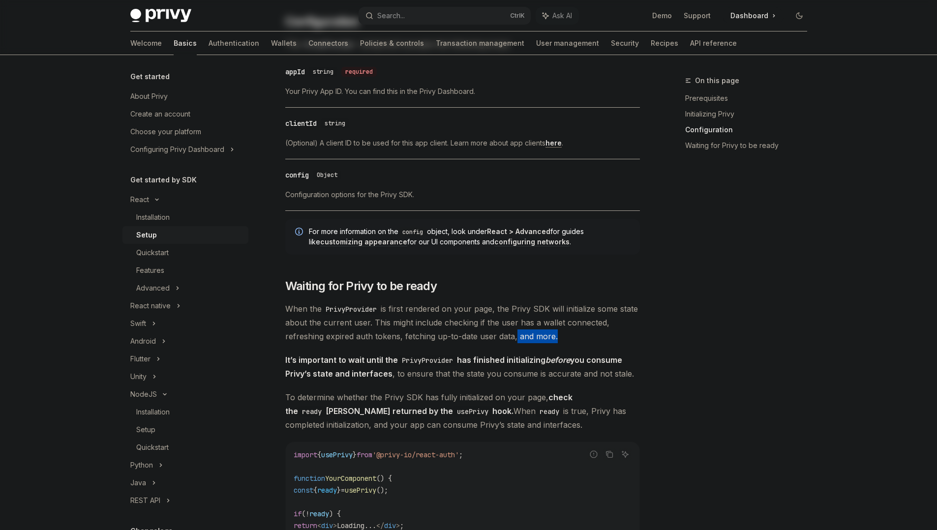
drag, startPoint x: 513, startPoint y: 331, endPoint x: 544, endPoint y: 336, distance: 31.4
click at [544, 336] on span "When the PrivyProvider is first rendered on your page, the Privy SDK will initi…" at bounding box center [462, 322] width 355 height 41
drag, startPoint x: 544, startPoint y: 336, endPoint x: 550, endPoint y: 344, distance: 10.5
click at [550, 344] on div "​ Prerequisites Before you begin, make sure you have set up your Privy app and …" at bounding box center [462, 95] width 355 height 1464
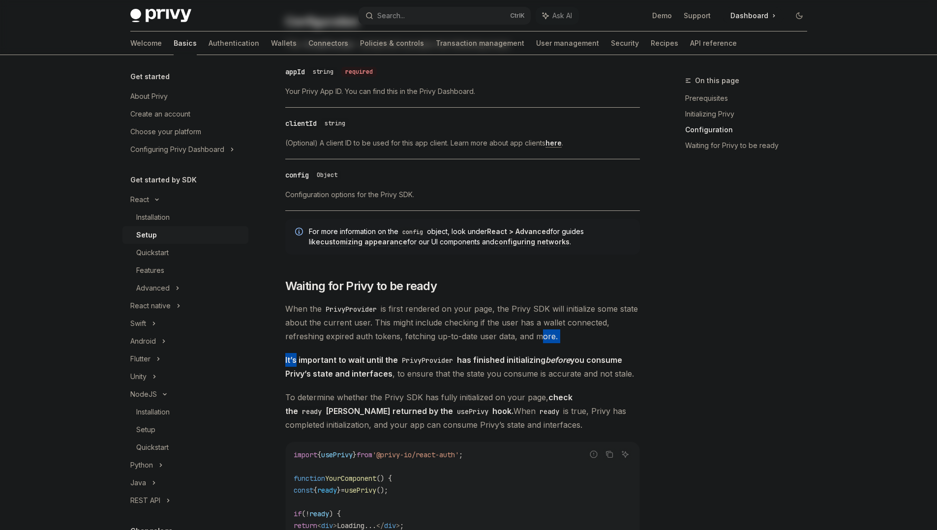
click at [550, 344] on div "​ Prerequisites Before you begin, make sure you have set up your Privy app and …" at bounding box center [462, 95] width 355 height 1464
drag, startPoint x: 411, startPoint y: 373, endPoint x: 475, endPoint y: 373, distance: 64.0
click at [475, 373] on span "It’s important to wait until the PrivyProvider has finished initializing before…" at bounding box center [462, 367] width 355 height 28
click at [496, 377] on span "It’s important to wait until the PrivyProvider has finished initializing before…" at bounding box center [462, 367] width 355 height 28
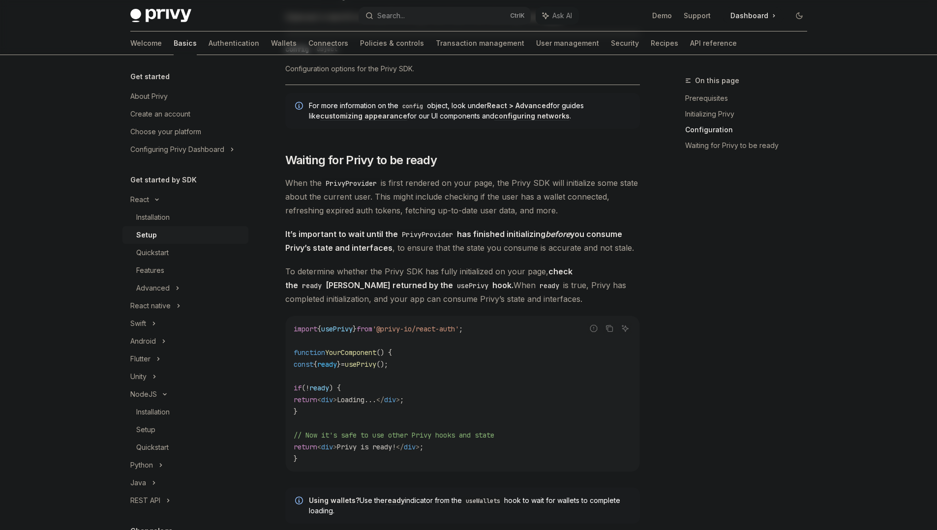
scroll to position [914, 0]
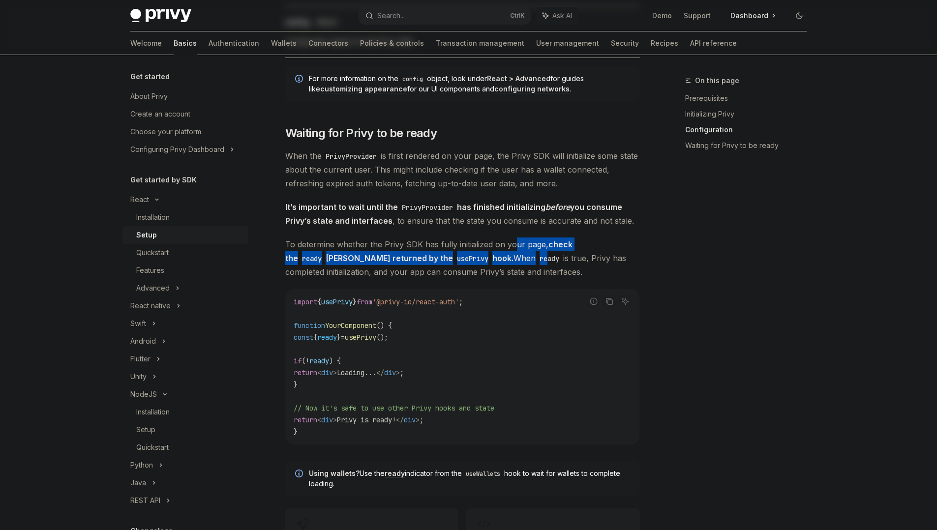
drag, startPoint x: 480, startPoint y: 252, endPoint x: 526, endPoint y: 245, distance: 46.3
click at [526, 245] on span "To determine whether the Privy SDK has fully initialized on your page, check th…" at bounding box center [462, 258] width 355 height 41
click at [541, 248] on span "To determine whether the Privy SDK has fully initialized on your page, check th…" at bounding box center [462, 258] width 355 height 41
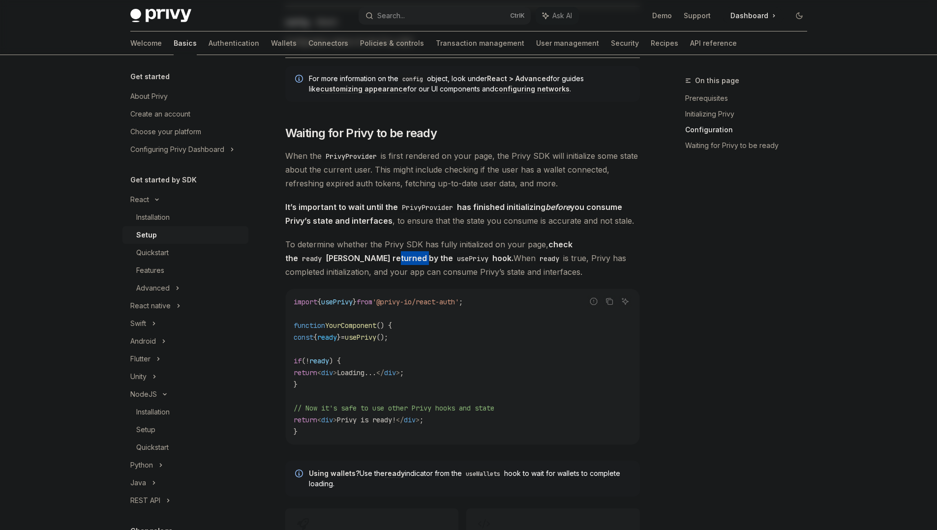
drag, startPoint x: 344, startPoint y: 253, endPoint x: 381, endPoint y: 262, distance: 38.4
click at [381, 262] on strong "check the ready Boolean returned by the usePrivy hook." at bounding box center [428, 252] width 287 height 24
click at [453, 262] on code "usePrivy" at bounding box center [472, 258] width 39 height 11
drag, startPoint x: 381, startPoint y: 262, endPoint x: 404, endPoint y: 257, distance: 23.6
click at [453, 257] on code "usePrivy" at bounding box center [472, 258] width 39 height 11
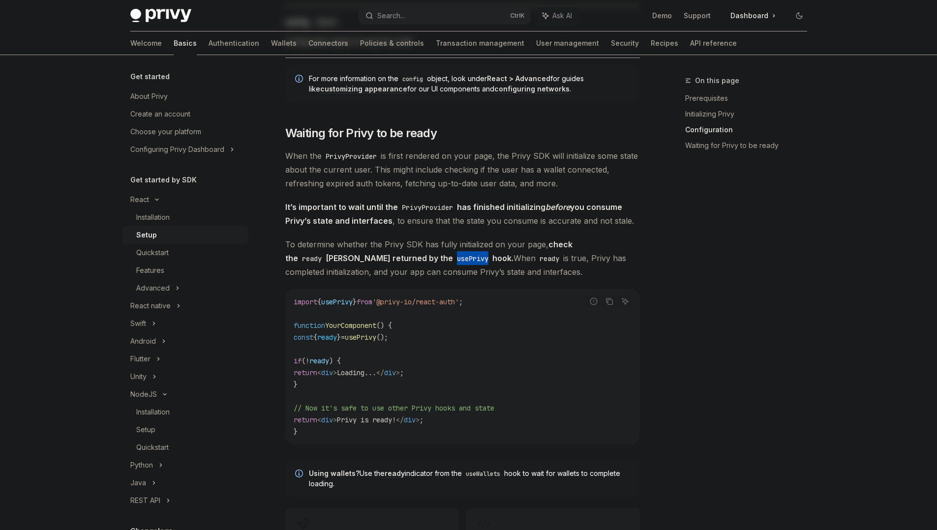
click at [453, 257] on code "usePrivy" at bounding box center [472, 258] width 39 height 11
drag, startPoint x: 404, startPoint y: 257, endPoint x: 473, endPoint y: 256, distance: 68.9
click at [473, 256] on span "To determine whether the Privy SDK has fully initialized on your page, check th…" at bounding box center [462, 258] width 355 height 41
click at [508, 261] on span "To determine whether the Privy SDK has fully initialized on your page, check th…" at bounding box center [462, 258] width 355 height 41
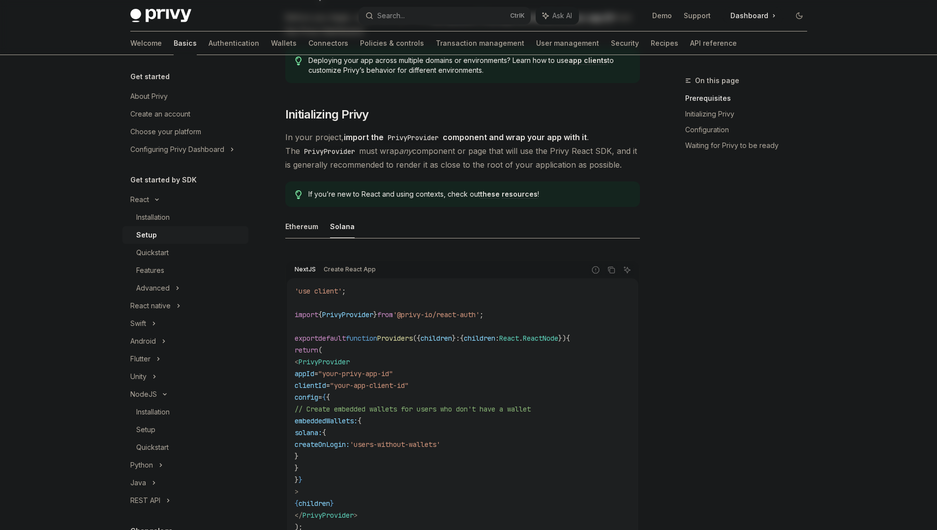
scroll to position [142, 0]
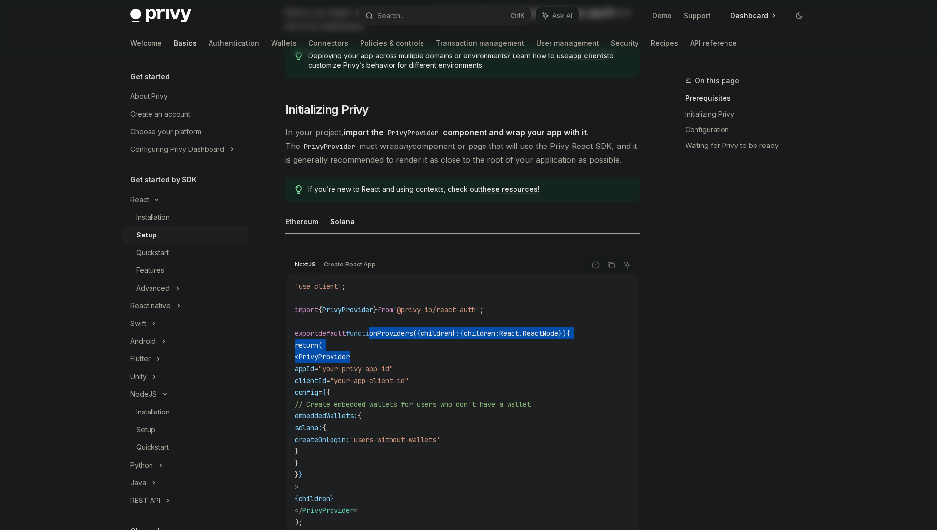
drag, startPoint x: 379, startPoint y: 330, endPoint x: 439, endPoint y: 369, distance: 71.8
click at [439, 369] on code "'use client' ; import { PrivyProvider } from '@privy-io/react-auth' ; export de…" at bounding box center [463, 410] width 336 height 260
drag, startPoint x: 401, startPoint y: 167, endPoint x: 449, endPoint y: 166, distance: 48.2
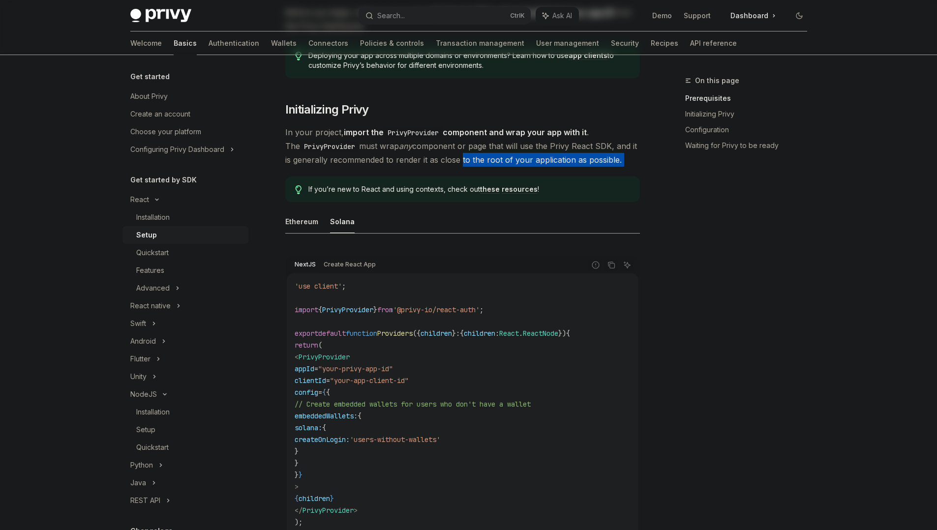
click at [496, 162] on span "In your project, import the PrivyProvider component and wrap your app with it .…" at bounding box center [462, 145] width 355 height 41
drag, startPoint x: 496, startPoint y: 162, endPoint x: 523, endPoint y: 156, distance: 28.2
click at [523, 156] on span "In your project, import the PrivyProvider component and wrap your app with it .…" at bounding box center [462, 145] width 355 height 41
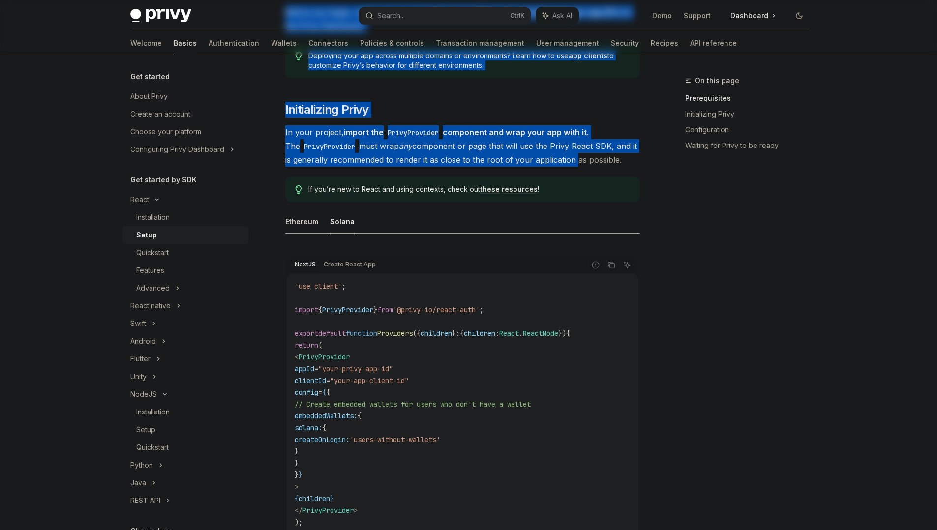
drag, startPoint x: 523, startPoint y: 156, endPoint x: 509, endPoint y: -60, distance: 216.9
click at [509, 0] on html "Privy Docs home page Search... Ctrl K Ask AI Demo Support Dashboard Dashboard S…" at bounding box center [468, 123] width 937 height 530
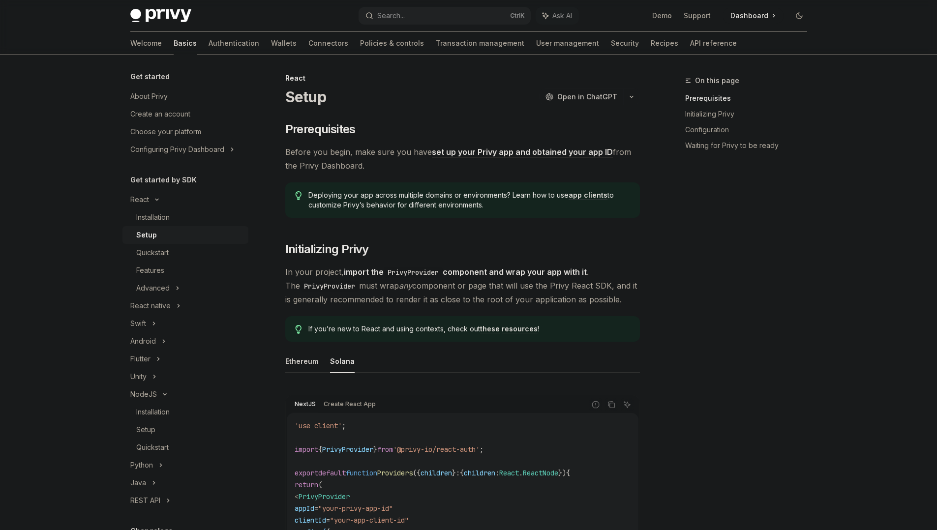
drag, startPoint x: 560, startPoint y: 258, endPoint x: 589, endPoint y: 274, distance: 32.6
click at [587, 274] on strong "import the PrivyProvider component and wrap your app with it" at bounding box center [465, 272] width 243 height 10
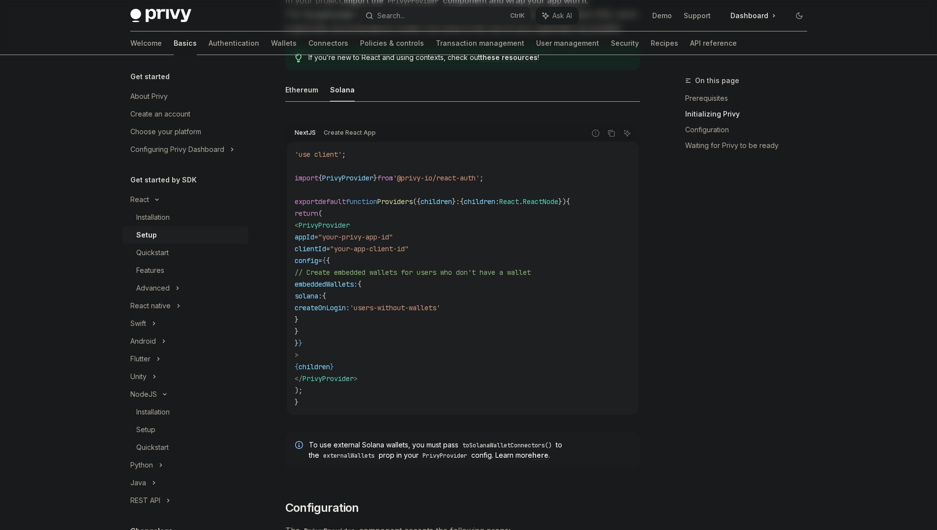
scroll to position [290, 0]
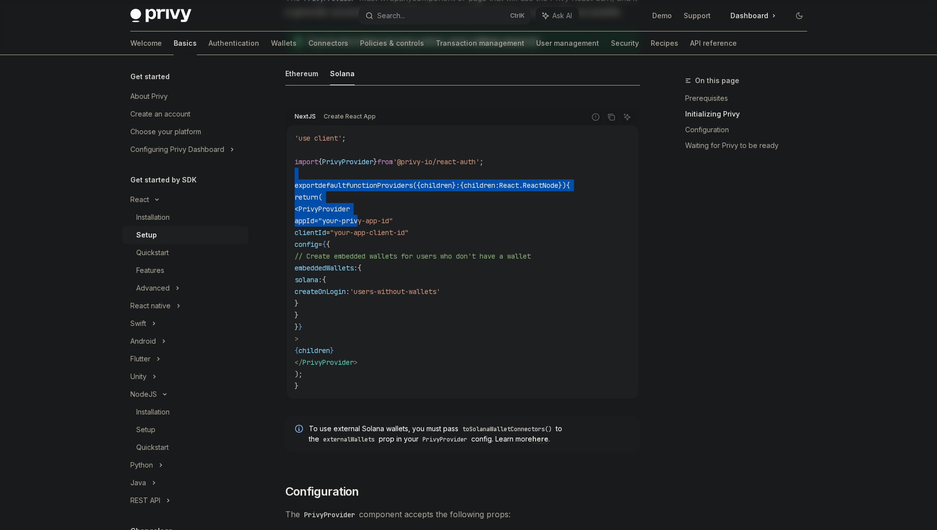
drag, startPoint x: 352, startPoint y: 171, endPoint x: 386, endPoint y: 223, distance: 62.5
click at [386, 223] on code "'use client' ; import { PrivyProvider } from '@privy-io/react-auth' ; export de…" at bounding box center [463, 262] width 336 height 260
click at [386, 223] on span ""your-privy-app-id"" at bounding box center [355, 221] width 75 height 9
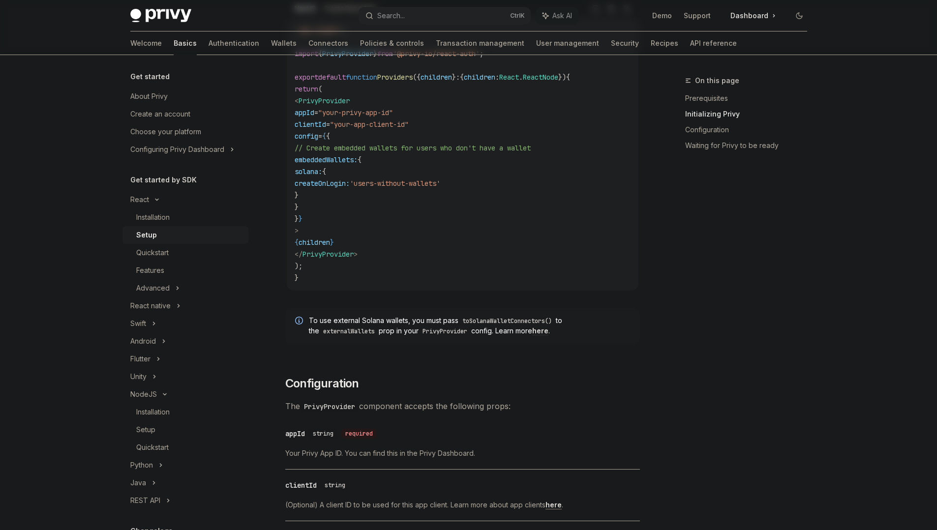
scroll to position [408, 0]
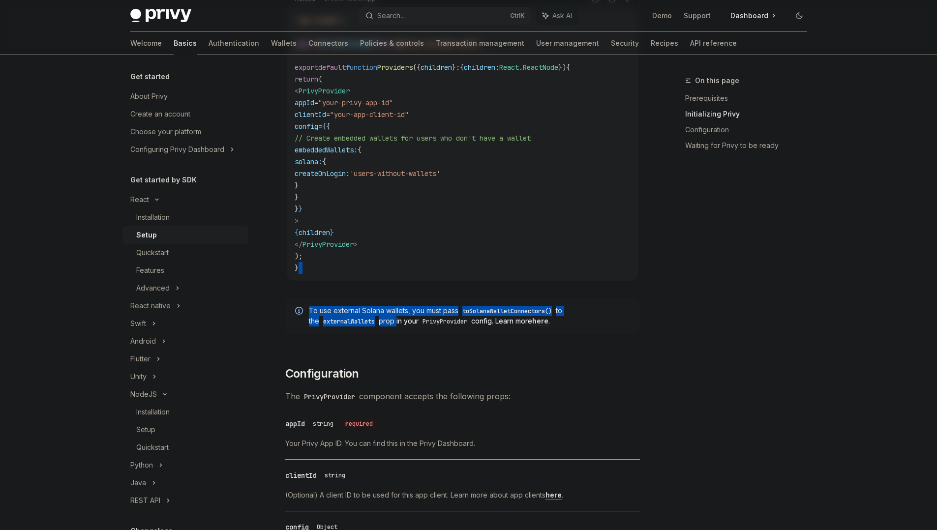
drag, startPoint x: 343, startPoint y: 272, endPoint x: 404, endPoint y: 343, distance: 93.2
click at [404, 343] on div "​ Prerequisites Before you begin, make sure you have set up your Privy app and …" at bounding box center [462, 448] width 355 height 1464
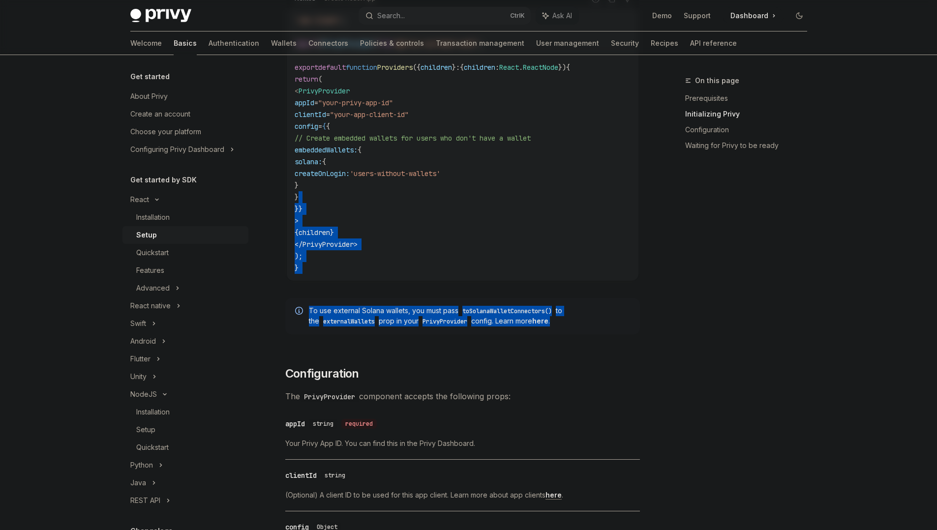
drag, startPoint x: 410, startPoint y: 194, endPoint x: 448, endPoint y: 348, distance: 158.1
click at [448, 348] on div "​ Prerequisites Before you begin, make sure you have set up your Privy app and …" at bounding box center [462, 448] width 355 height 1464
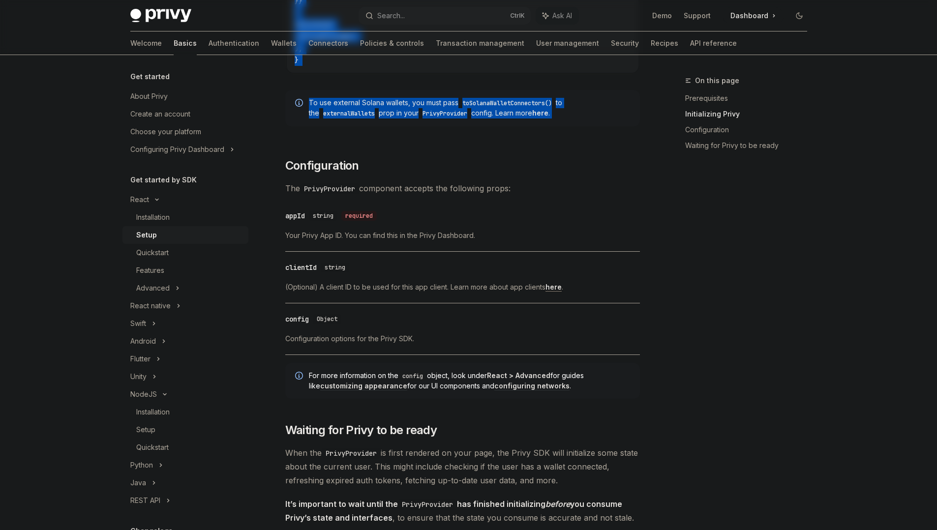
scroll to position [629, 0]
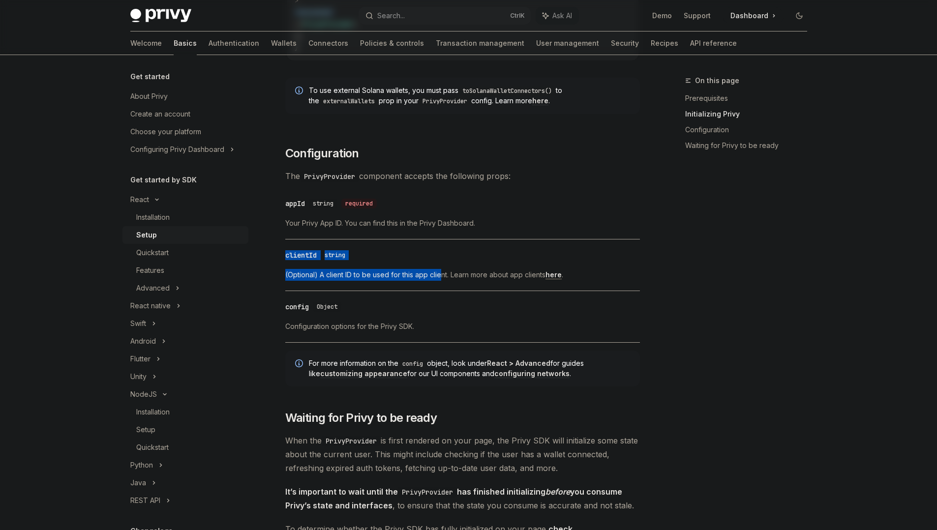
drag, startPoint x: 412, startPoint y: 233, endPoint x: 447, endPoint y: 279, distance: 58.4
click at [447, 279] on div "​ Prerequisites Before you begin, make sure you have set up your Privy app and …" at bounding box center [462, 227] width 355 height 1464
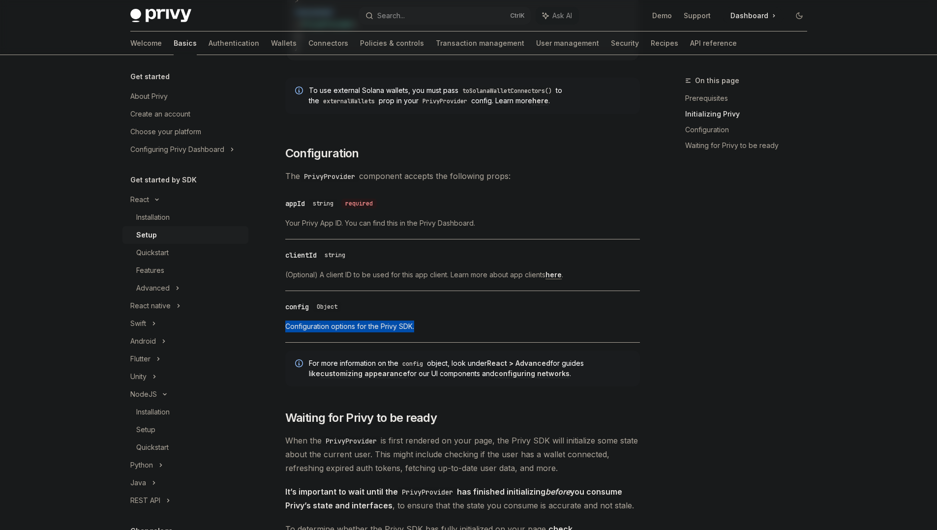
drag, startPoint x: 471, startPoint y: 304, endPoint x: 494, endPoint y: 339, distance: 40.9
click at [494, 339] on div "​ config Object Configuration options for the Privy SDK." at bounding box center [462, 319] width 355 height 47
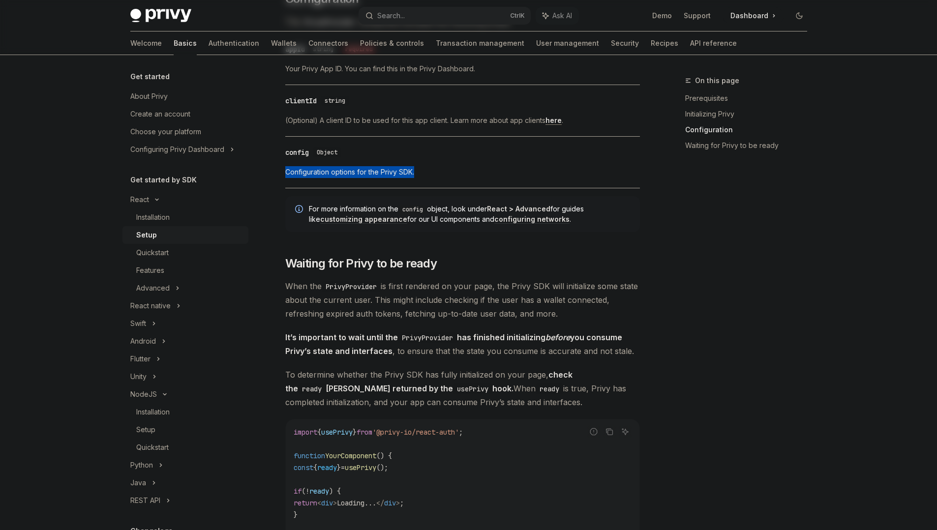
scroll to position [789, 0]
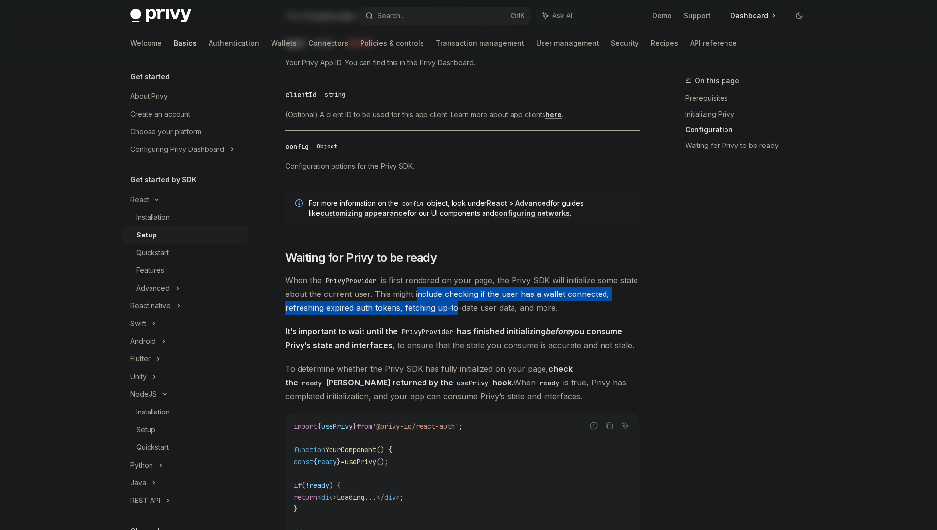
drag, startPoint x: 434, startPoint y: 301, endPoint x: 453, endPoint y: 313, distance: 22.8
click at [453, 313] on span "When the PrivyProvider is first rendered on your page, the Privy SDK will initi…" at bounding box center [462, 294] width 355 height 41
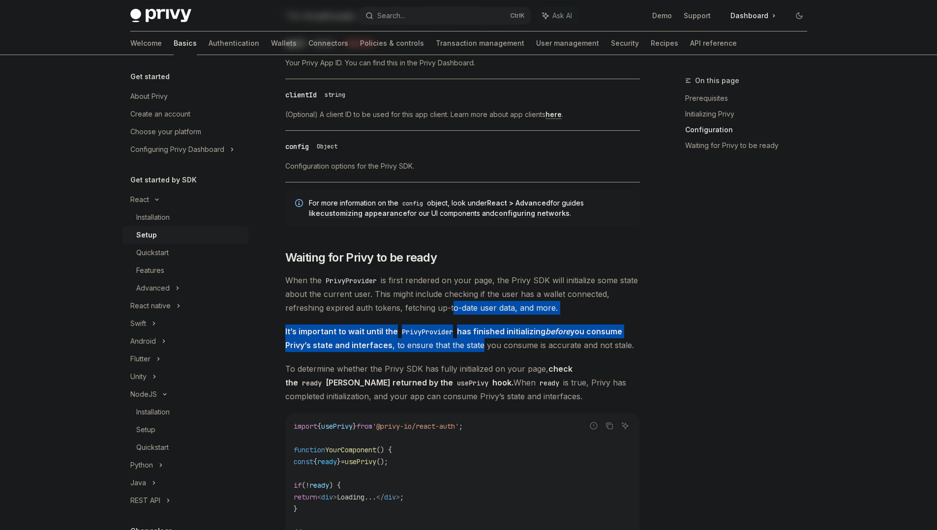
drag, startPoint x: 453, startPoint y: 313, endPoint x: 476, endPoint y: 342, distance: 37.5
click at [476, 342] on div "​ Prerequisites Before you begin, make sure you have set up your Privy app and …" at bounding box center [462, 67] width 355 height 1464
click at [476, 342] on span "It’s important to wait until the PrivyProvider has finished initializing before…" at bounding box center [462, 339] width 355 height 28
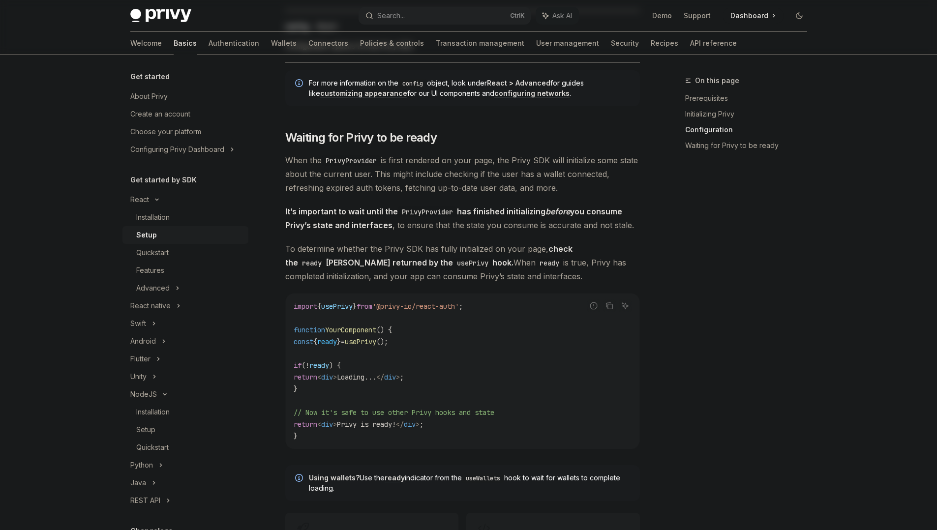
scroll to position [927, 0]
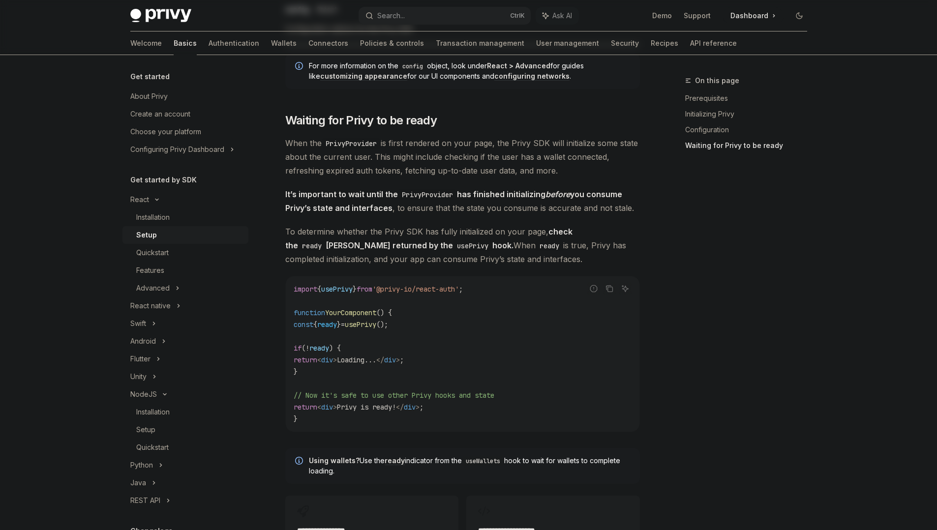
drag, startPoint x: 343, startPoint y: 292, endPoint x: 405, endPoint y: 369, distance: 99.1
click at [405, 369] on code "import { usePrivy } from '@privy-io/react-auth' ; function YourComponent () { c…" at bounding box center [463, 354] width 338 height 142
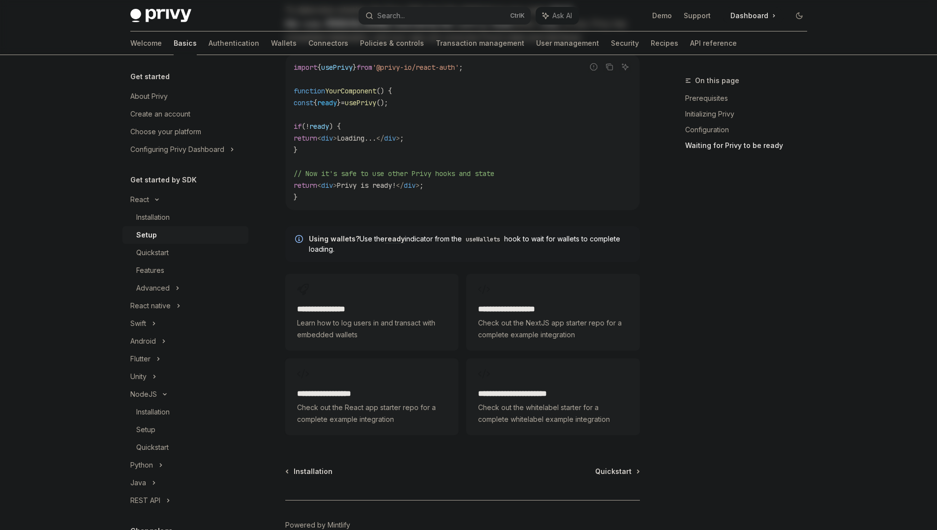
scroll to position [1169, 0]
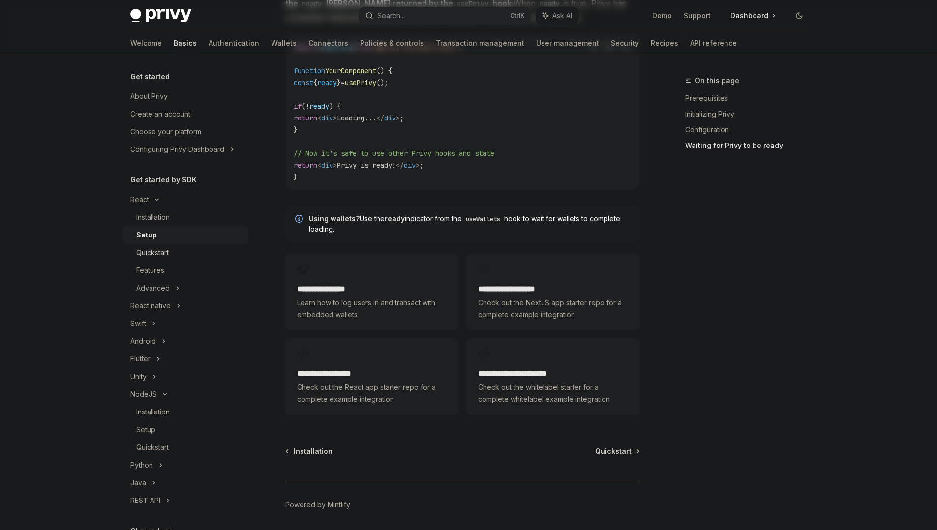
click at [154, 257] on div "Quickstart" at bounding box center [152, 253] width 32 height 12
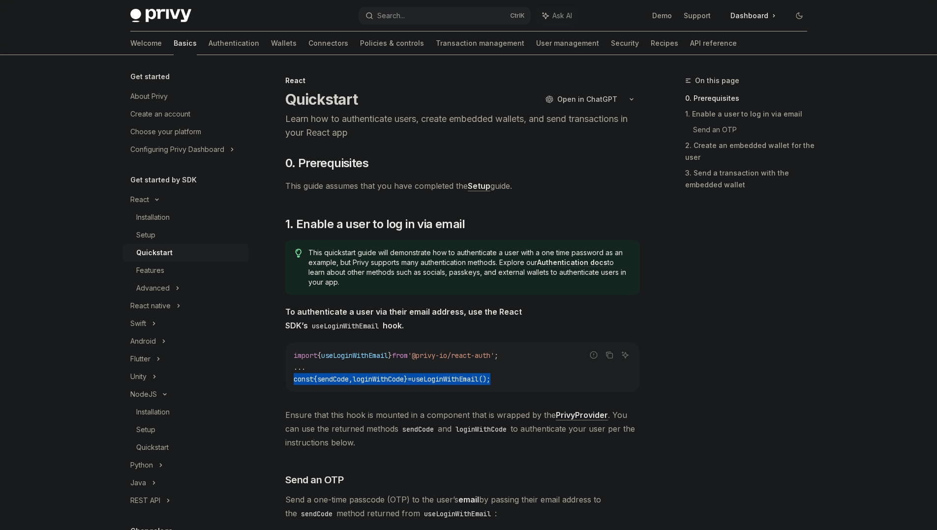
drag, startPoint x: 287, startPoint y: 379, endPoint x: 525, endPoint y: 379, distance: 237.7
click at [525, 379] on div "import { useLoginWithEmail } from '@privy-io/react-auth' ; ... const { sendCode…" at bounding box center [463, 367] width 354 height 49
copy span "const { sendCode , loginWithCode } = useLoginWithEmail ();"
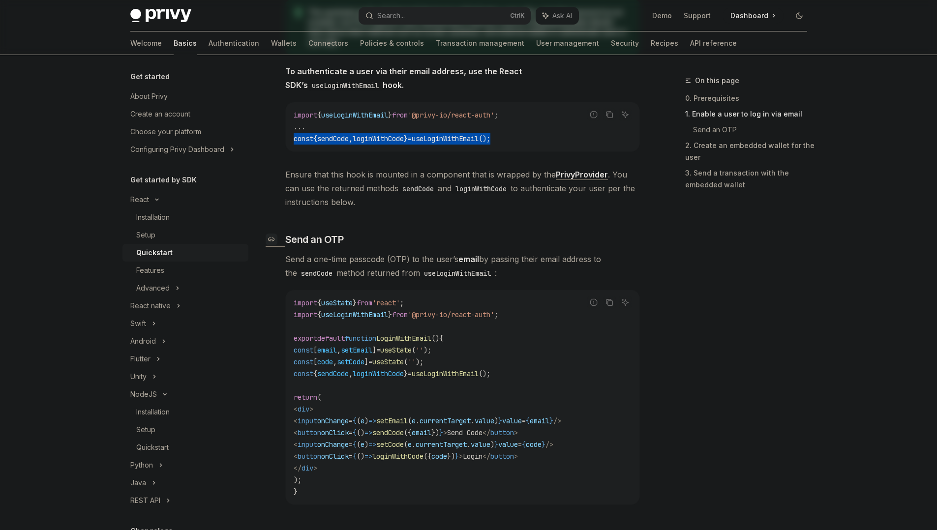
scroll to position [258, 0]
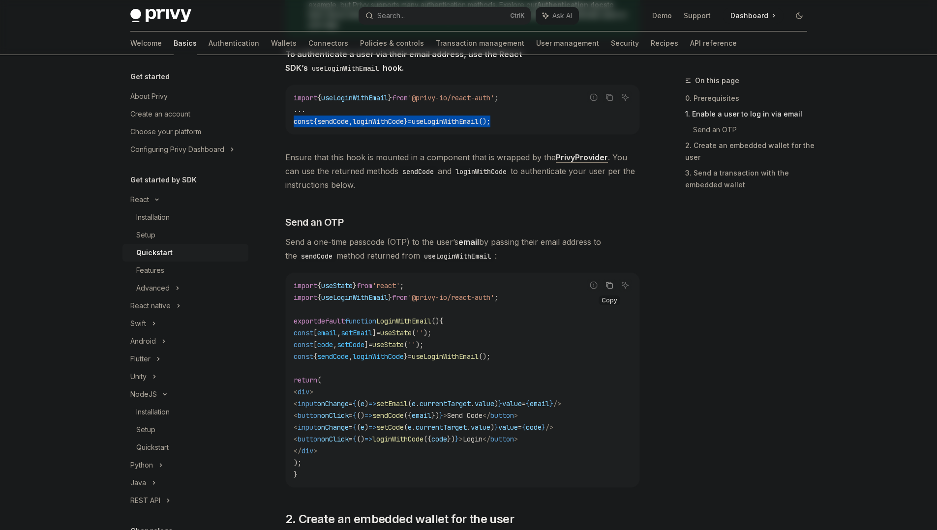
click at [612, 284] on icon "Copy the contents from the code block" at bounding box center [610, 285] width 8 height 8
click at [418, 315] on code "import { useState } from 'react' ; import { useLoginWithEmail } from '@privy-io…" at bounding box center [463, 380] width 338 height 201
copy span "LoginWithEmail"
click at [611, 288] on icon "Copy the contents from the code block" at bounding box center [610, 285] width 8 height 8
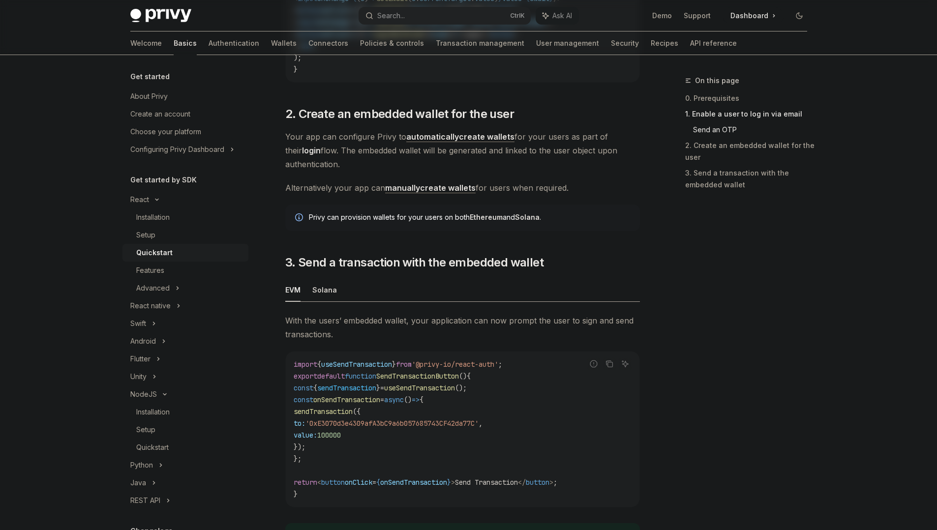
scroll to position [676, 0]
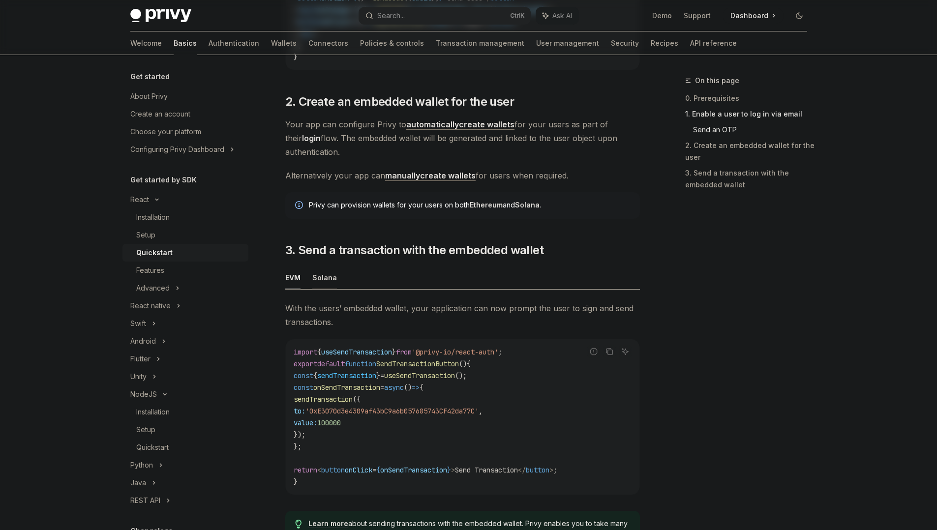
click at [323, 289] on button "Solana" at bounding box center [324, 277] width 25 height 23
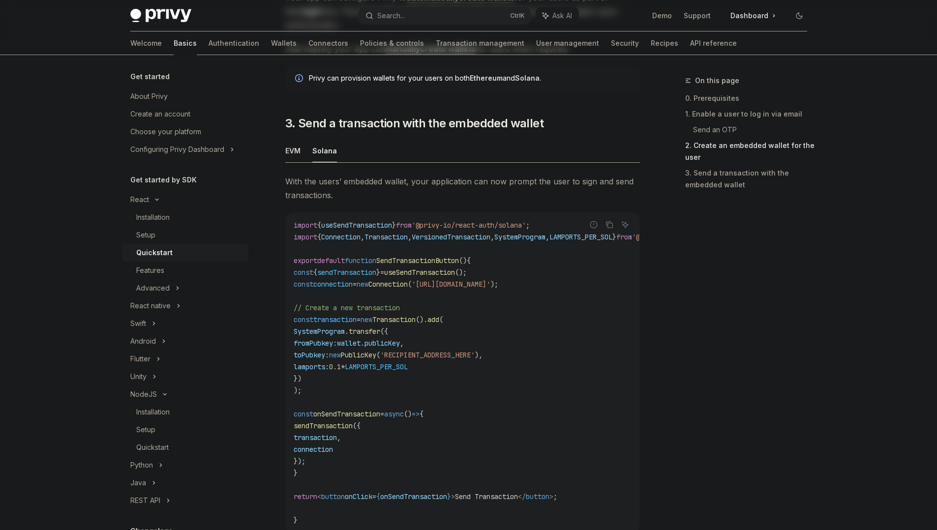
scroll to position [808, 0]
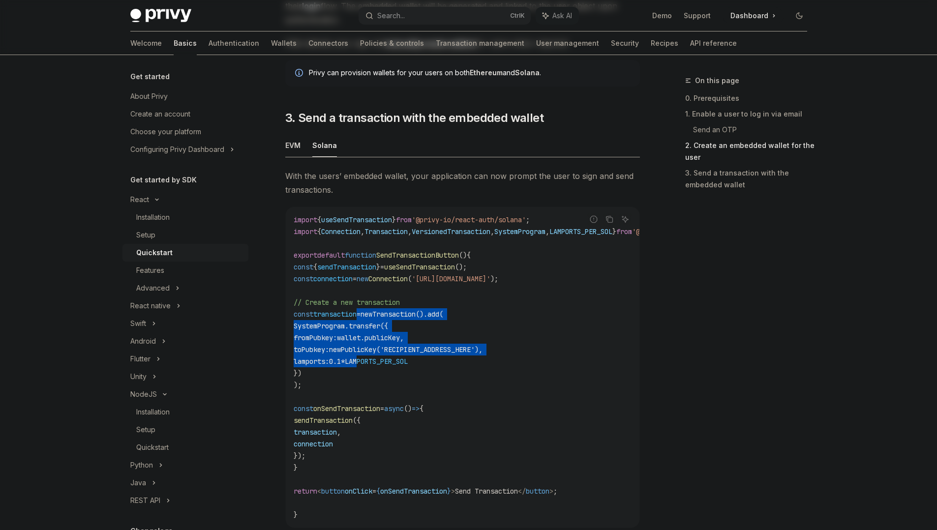
drag, startPoint x: 370, startPoint y: 327, endPoint x: 398, endPoint y: 375, distance: 55.8
click at [398, 375] on code "import { useSendTransaction } from '@privy-io/react-auth/solana' ; import { Con…" at bounding box center [510, 367] width 433 height 307
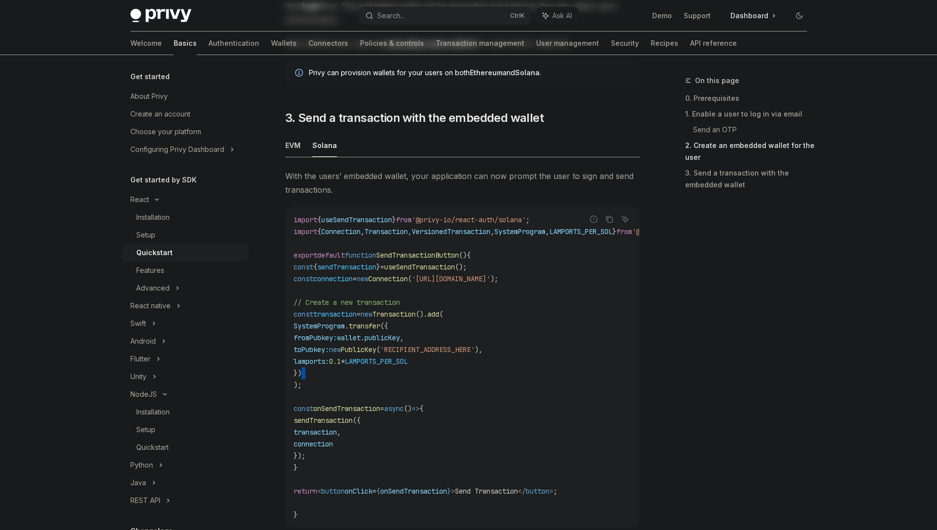
drag, startPoint x: 398, startPoint y: 375, endPoint x: 403, endPoint y: 387, distance: 13.0
click at [403, 387] on code "import { useSendTransaction } from '@privy-io/react-auth/solana' ; import { Con…" at bounding box center [510, 367] width 433 height 307
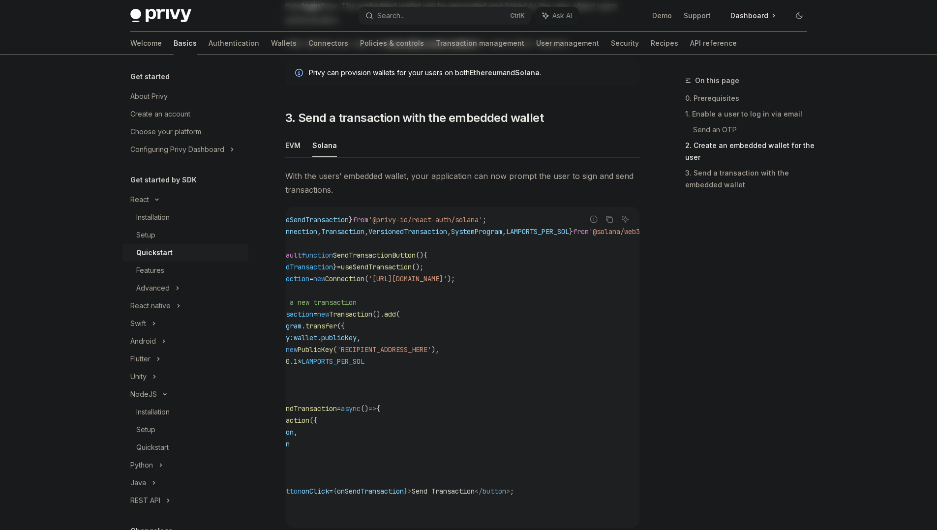
scroll to position [0, 0]
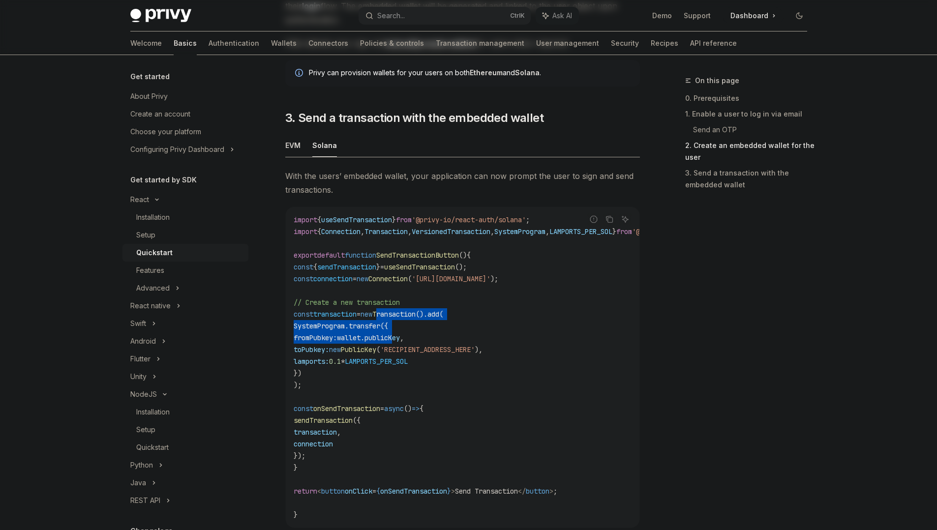
drag, startPoint x: 403, startPoint y: 316, endPoint x: 427, endPoint y: 340, distance: 34.1
click at [427, 340] on code "import { useSendTransaction } from '@privy-io/react-auth/solana' ; import { Con…" at bounding box center [510, 367] width 433 height 307
drag, startPoint x: 427, startPoint y: 340, endPoint x: 440, endPoint y: 350, distance: 17.1
click at [440, 350] on code "import { useSendTransaction } from '@privy-io/react-auth/solana' ; import { Con…" at bounding box center [510, 367] width 433 height 307
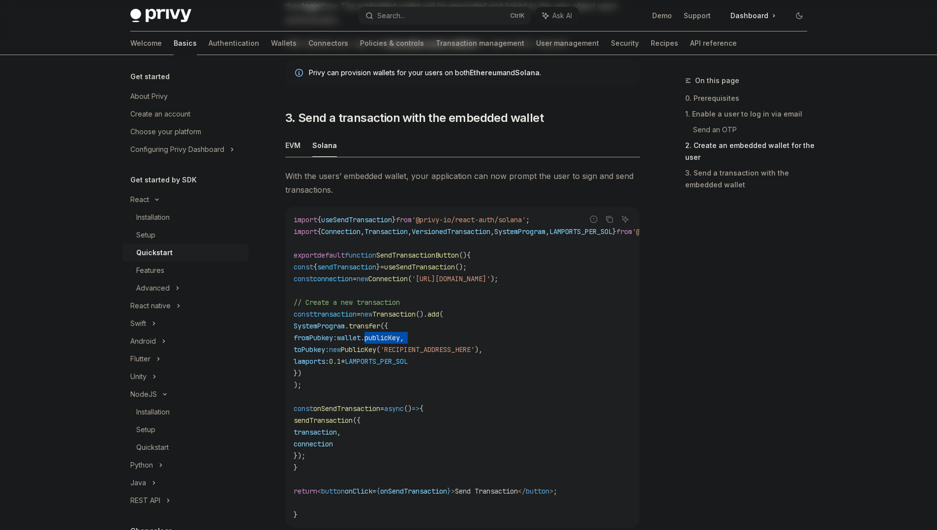
click at [440, 350] on code "import { useSendTransaction } from '@privy-io/react-auth/solana' ; import { Con…" at bounding box center [510, 367] width 433 height 307
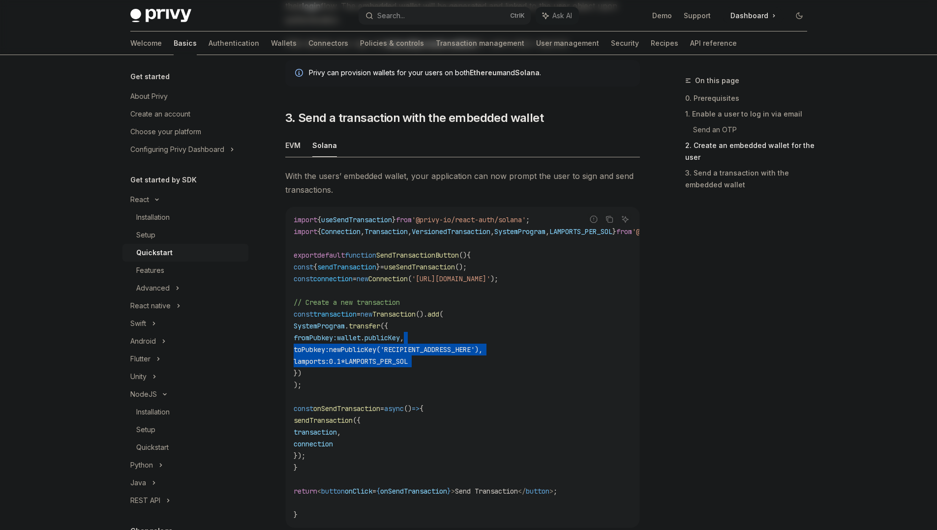
drag, startPoint x: 440, startPoint y: 350, endPoint x: 455, endPoint y: 373, distance: 27.4
click at [455, 373] on code "import { useSendTransaction } from '@privy-io/react-auth/solana' ; import { Con…" at bounding box center [510, 367] width 433 height 307
click at [472, 398] on code "import { useSendTransaction } from '@privy-io/react-auth/solana' ; import { Con…" at bounding box center [510, 367] width 433 height 307
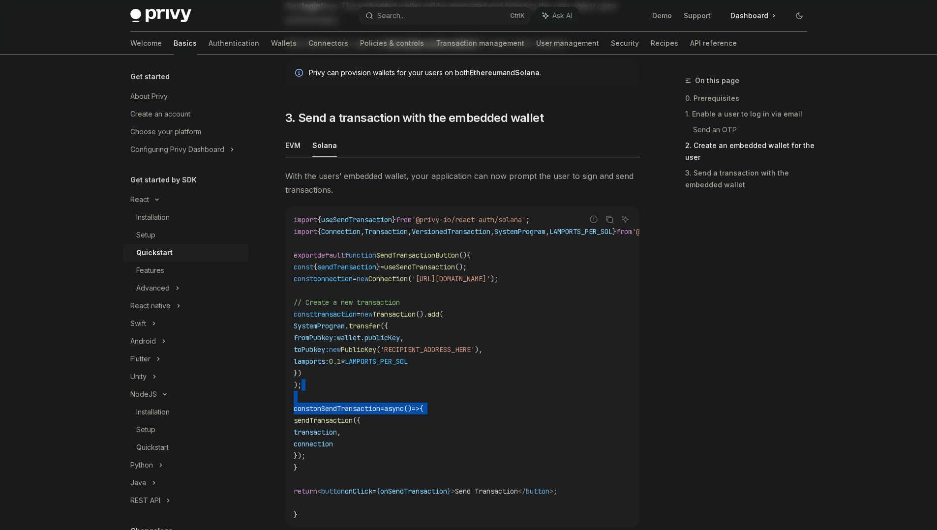
drag, startPoint x: 472, startPoint y: 398, endPoint x: 493, endPoint y: 431, distance: 38.9
click at [493, 431] on code "import { useSendTransaction } from '@privy-io/react-auth/solana' ; import { Con…" at bounding box center [510, 367] width 433 height 307
drag, startPoint x: 493, startPoint y: 431, endPoint x: 509, endPoint y: 452, distance: 27.0
click at [509, 452] on code "import { useSendTransaction } from '@privy-io/react-auth/solana' ; import { Con…" at bounding box center [510, 367] width 433 height 307
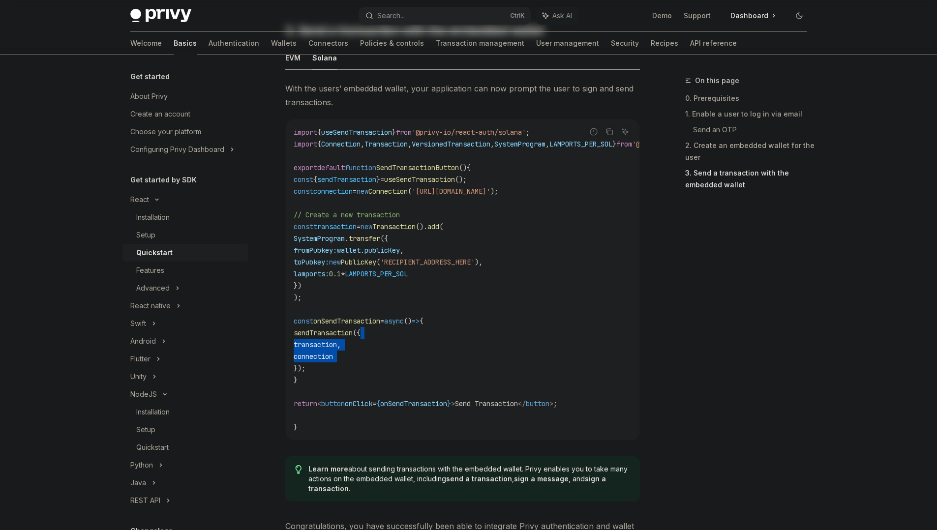
scroll to position [925, 0]
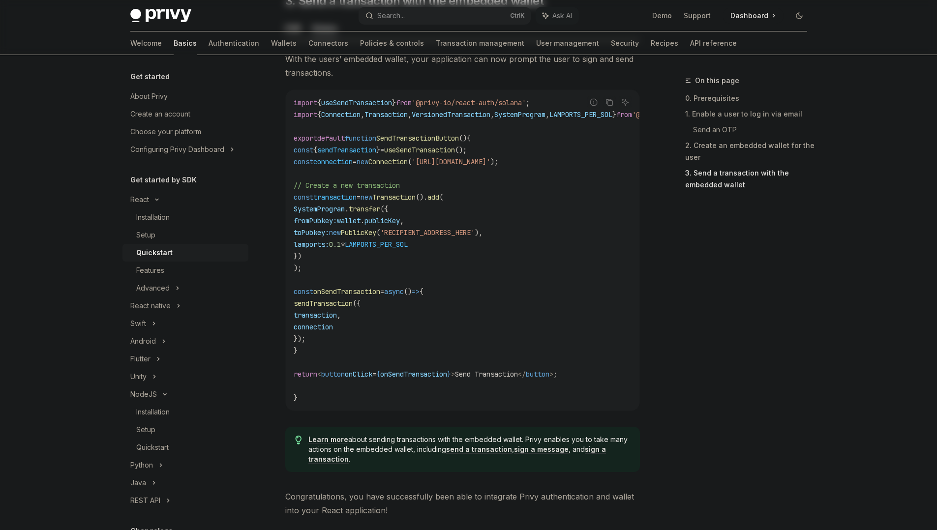
drag, startPoint x: 497, startPoint y: 381, endPoint x: 500, endPoint y: 388, distance: 7.7
click at [500, 388] on code "import { useSendTransaction } from '@privy-io/react-auth/solana' ; import { Con…" at bounding box center [510, 250] width 433 height 307
drag, startPoint x: 509, startPoint y: 401, endPoint x: 519, endPoint y: 407, distance: 11.7
click at [519, 404] on code "import { useSendTransaction } from '@privy-io/react-auth/solana' ; import { Con…" at bounding box center [510, 250] width 433 height 307
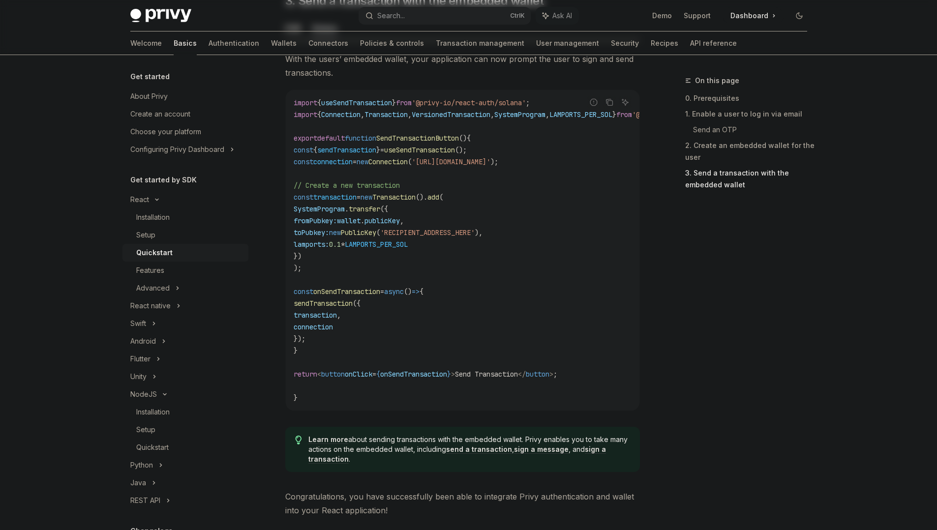
click at [519, 404] on code "import { useSendTransaction } from '@privy-io/react-auth/solana' ; import { Con…" at bounding box center [510, 250] width 433 height 307
drag, startPoint x: 480, startPoint y: 353, endPoint x: 505, endPoint y: 387, distance: 42.5
click at [505, 387] on code "import { useSendTransaction } from '@privy-io/react-auth/solana' ; import { Con…" at bounding box center [510, 250] width 433 height 307
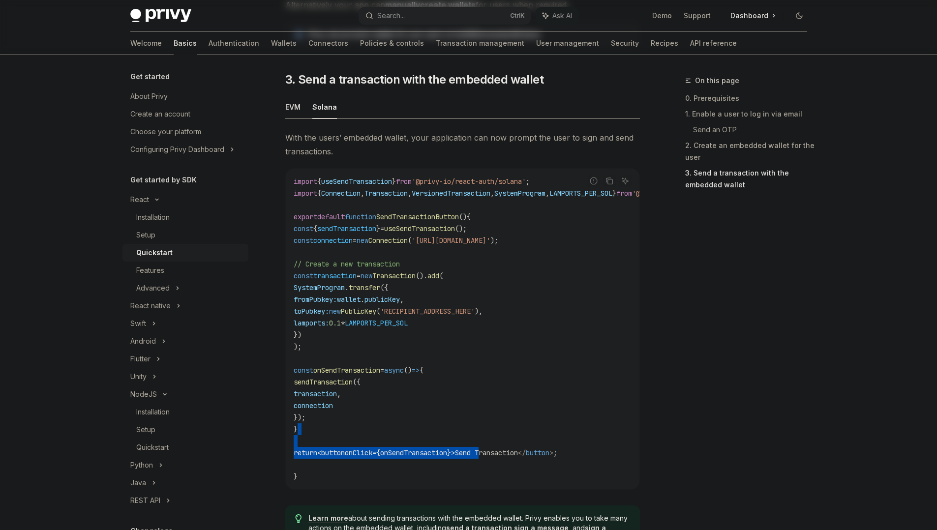
scroll to position [842, 0]
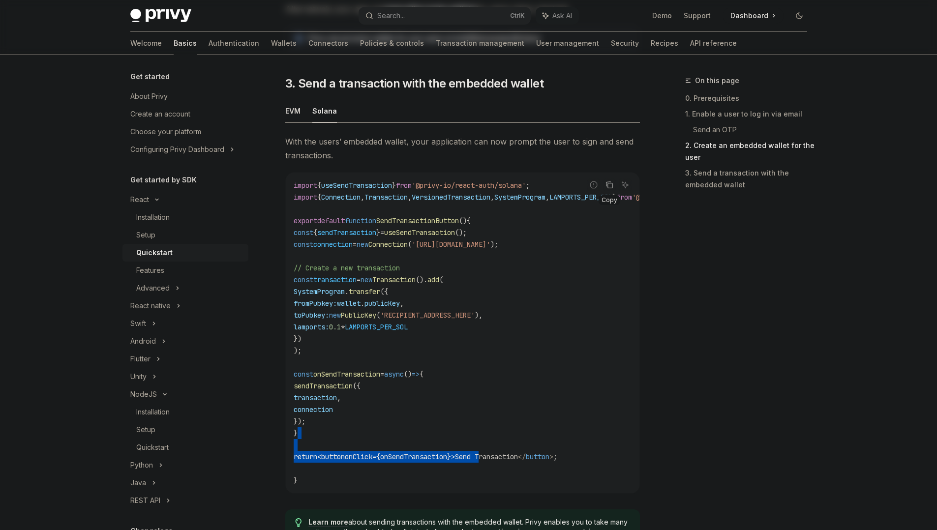
click at [614, 191] on button "Copy the contents from the code block" at bounding box center [609, 185] width 13 height 13
click at [381, 305] on code "import { useSendTransaction } from '@privy-io/react-auth/solana' ; import { Con…" at bounding box center [510, 333] width 433 height 307
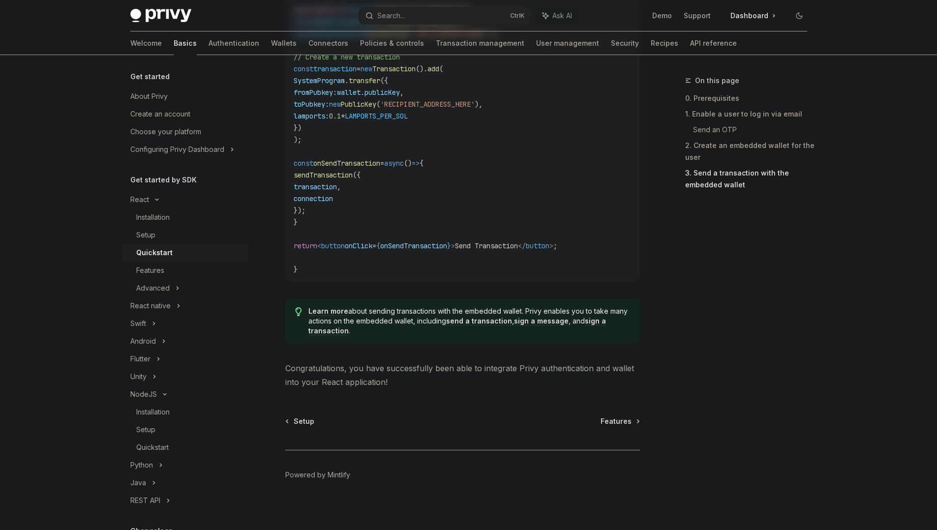
scroll to position [1055, 0]
drag, startPoint x: 435, startPoint y: 374, endPoint x: 488, endPoint y: 384, distance: 53.2
click at [488, 384] on span "Congratulations, you have successfully been able to integrate Privy authenticat…" at bounding box center [462, 375] width 355 height 28
drag, startPoint x: 488, startPoint y: 384, endPoint x: 510, endPoint y: 385, distance: 22.6
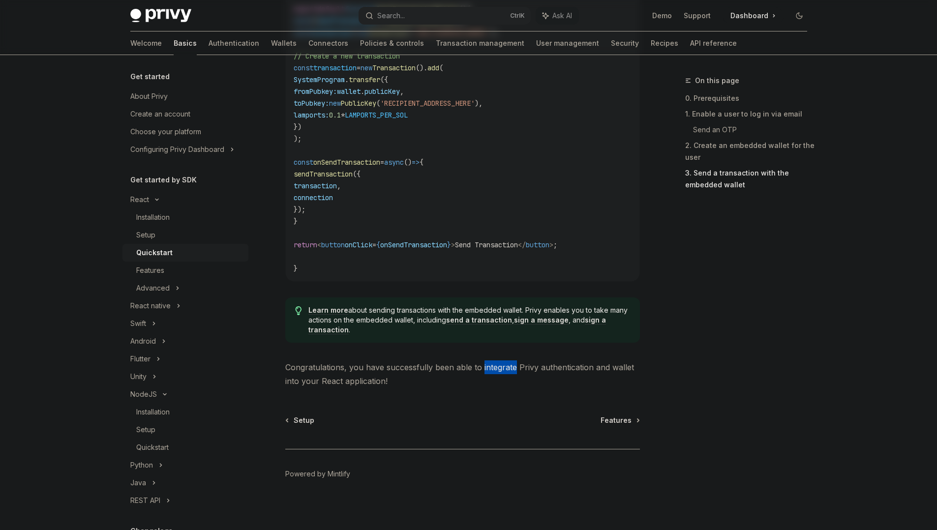
click at [510, 385] on span "Congratulations, you have successfully been able to integrate Privy authenticat…" at bounding box center [462, 375] width 355 height 28
drag, startPoint x: 521, startPoint y: 382, endPoint x: 442, endPoint y: 322, distance: 99.0
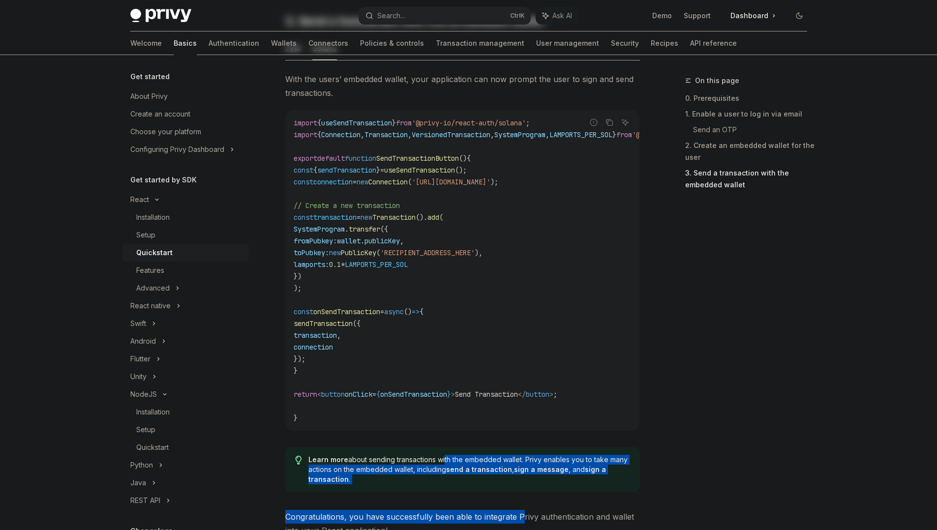
scroll to position [896, 0]
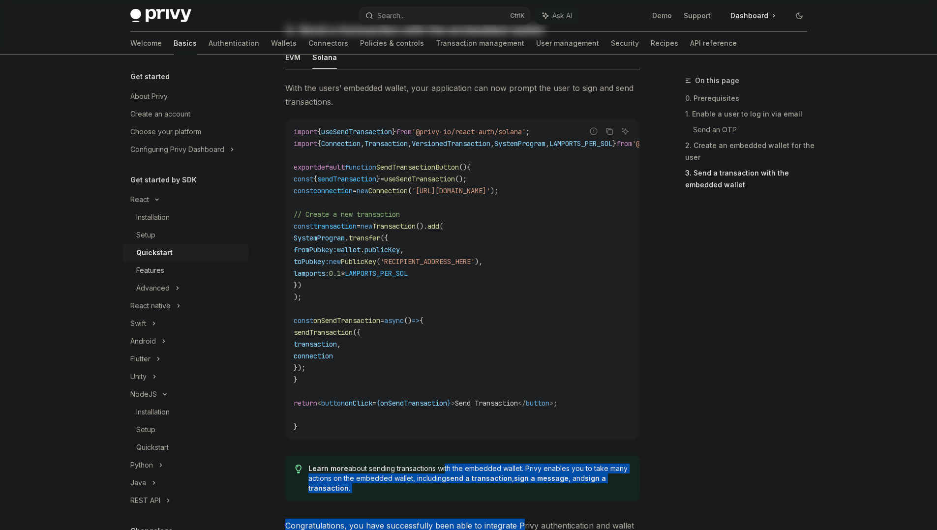
click at [158, 275] on div "Features" at bounding box center [150, 271] width 28 height 12
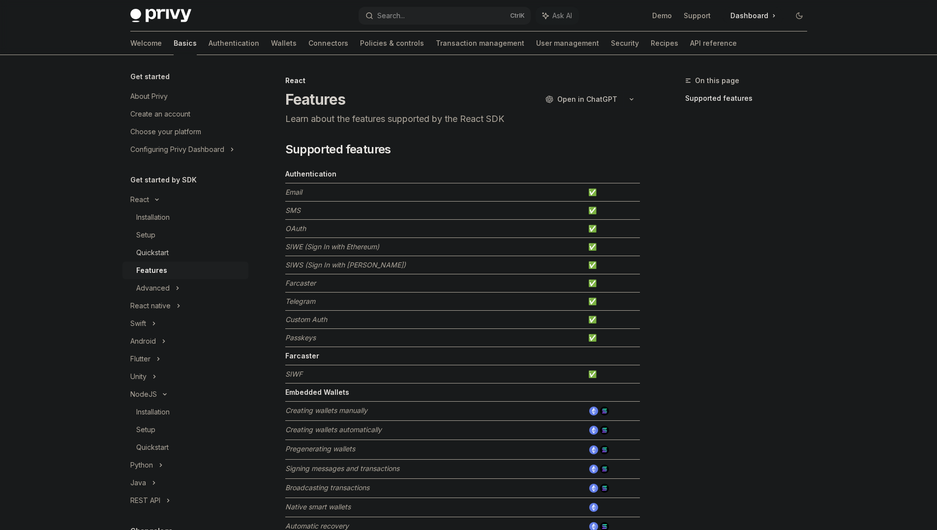
click at [155, 251] on div "Quickstart" at bounding box center [152, 253] width 32 height 12
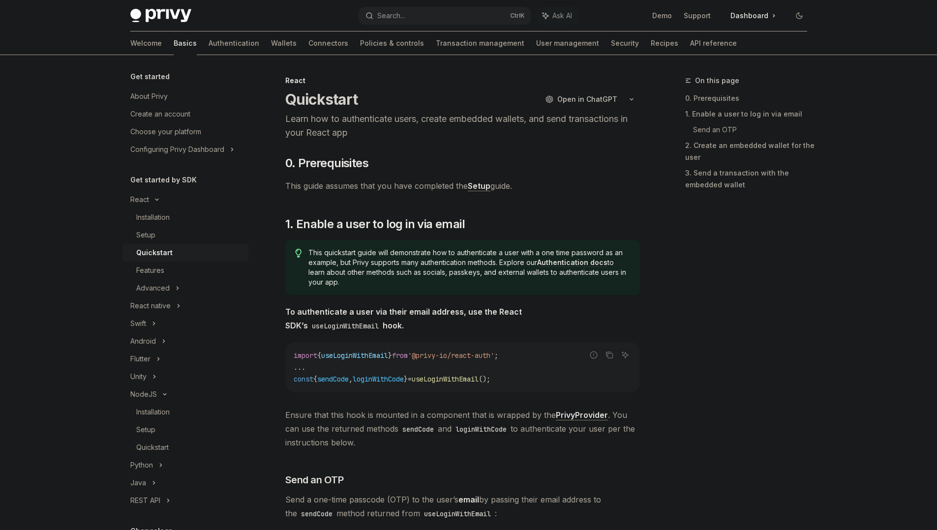
type textarea "*"
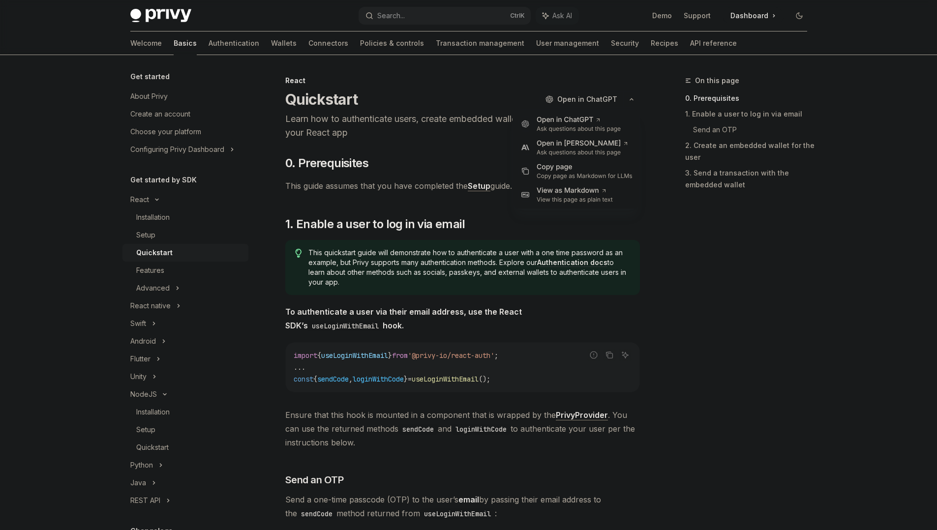
click at [631, 106] on button "button" at bounding box center [631, 99] width 17 height 17
click at [557, 122] on div "Open in ChatGPT" at bounding box center [579, 120] width 84 height 10
